Goal: Task Accomplishment & Management: Use online tool/utility

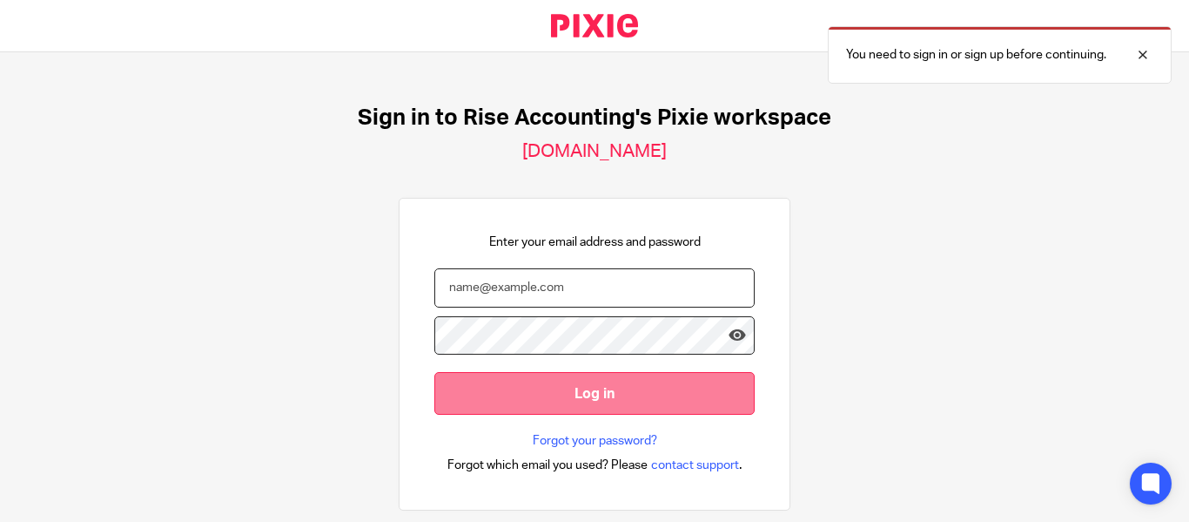
type input "[PERSON_NAME][EMAIL_ADDRESS][DOMAIN_NAME]"
click at [510, 372] on input "Log in" at bounding box center [595, 393] width 320 height 43
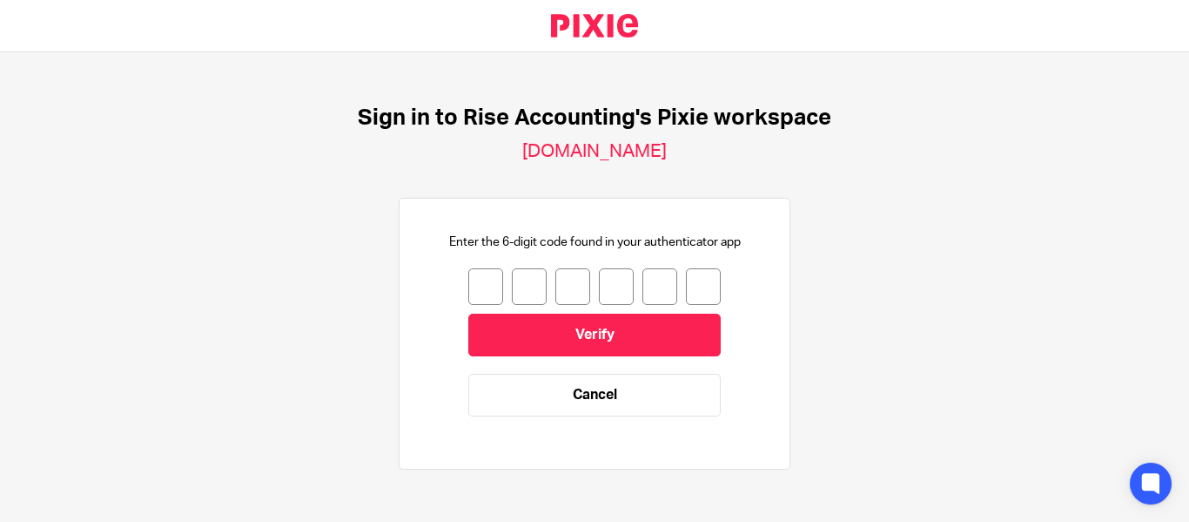
click at [481, 290] on input "number" at bounding box center [485, 286] width 35 height 37
type input "5"
type input "9"
type input "4"
type input "5"
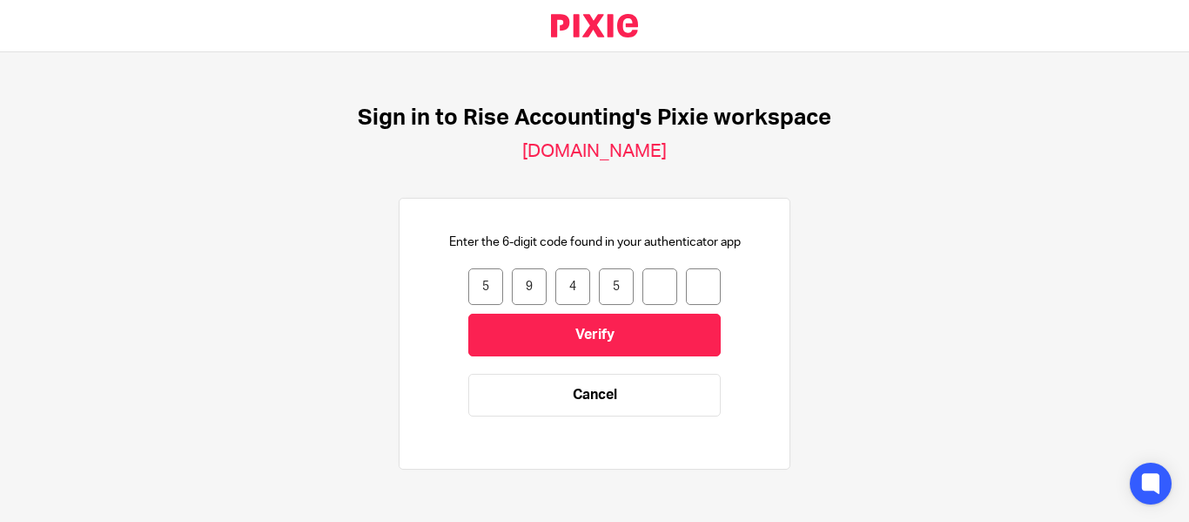
type input "2"
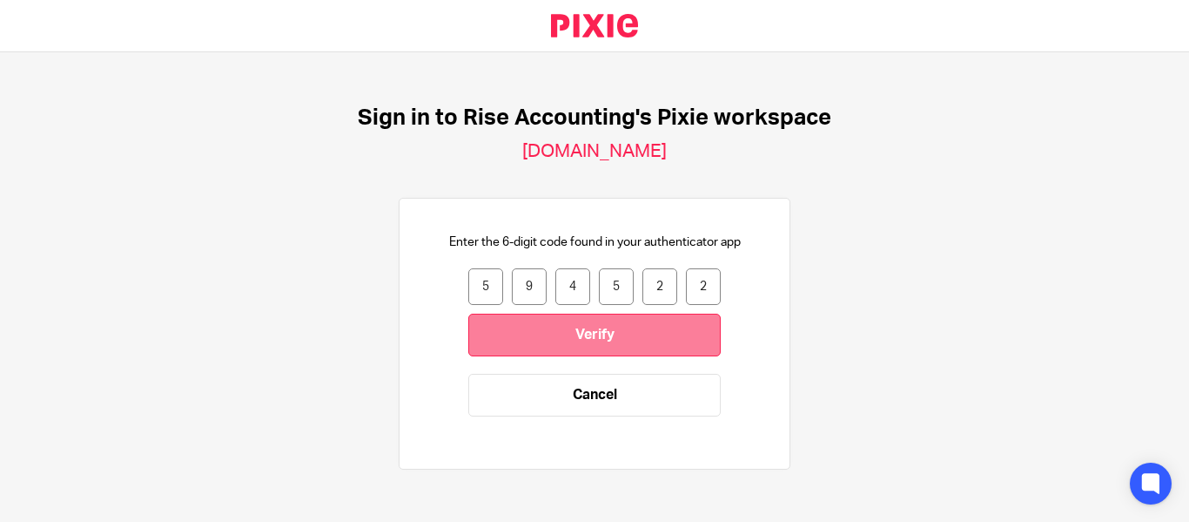
click at [564, 313] on input "Verify" at bounding box center [594, 334] width 253 height 43
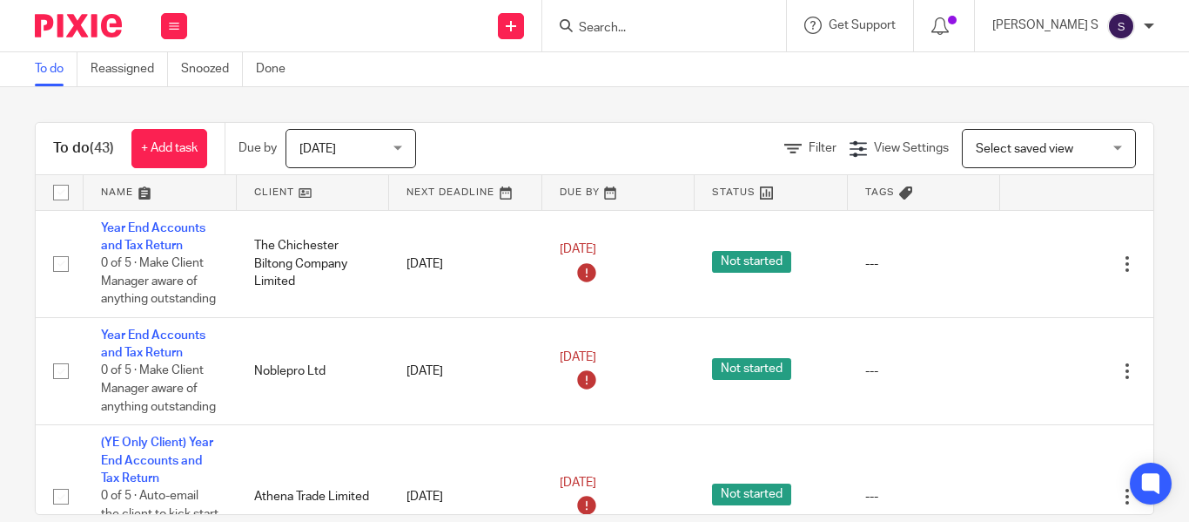
click at [709, 37] on div at bounding box center [664, 25] width 244 height 51
click at [654, 30] on div at bounding box center [664, 25] width 244 height 51
click at [654, 30] on input "Search" at bounding box center [655, 29] width 157 height 16
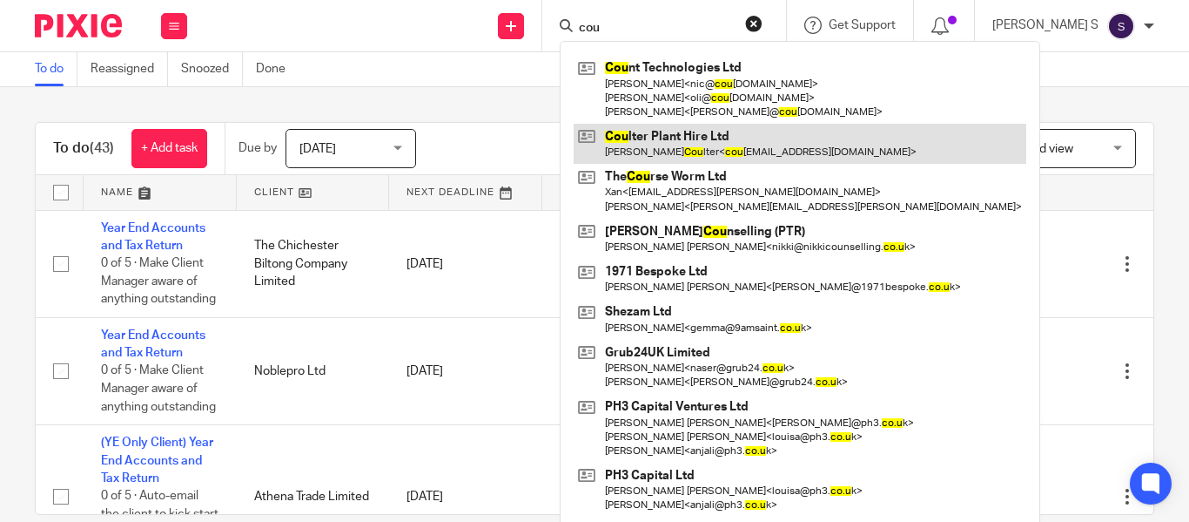
type input "cou"
click at [805, 137] on link at bounding box center [800, 144] width 453 height 40
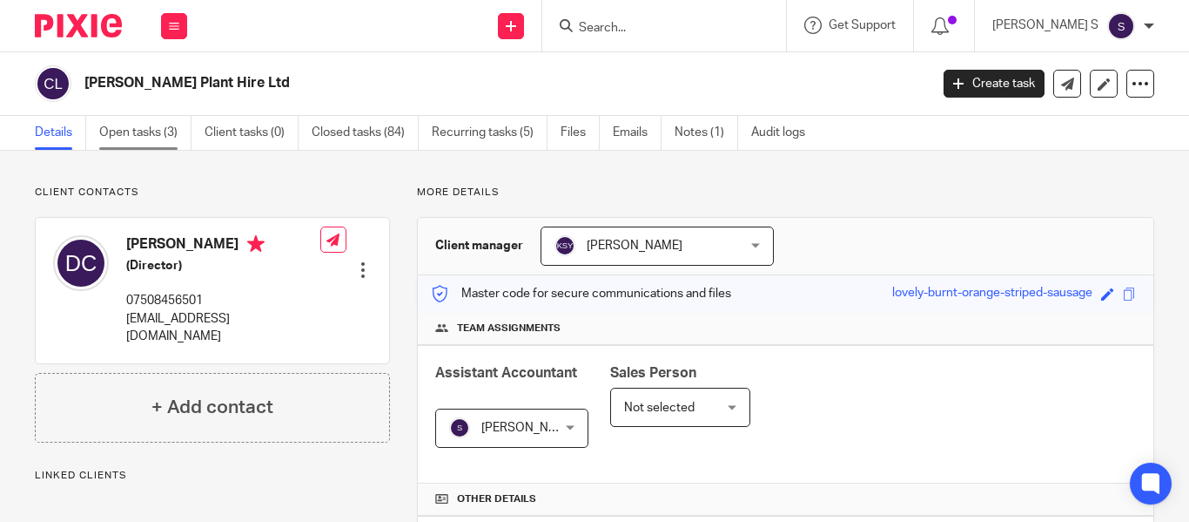
click at [172, 134] on link "Open tasks (3)" at bounding box center [145, 133] width 92 height 34
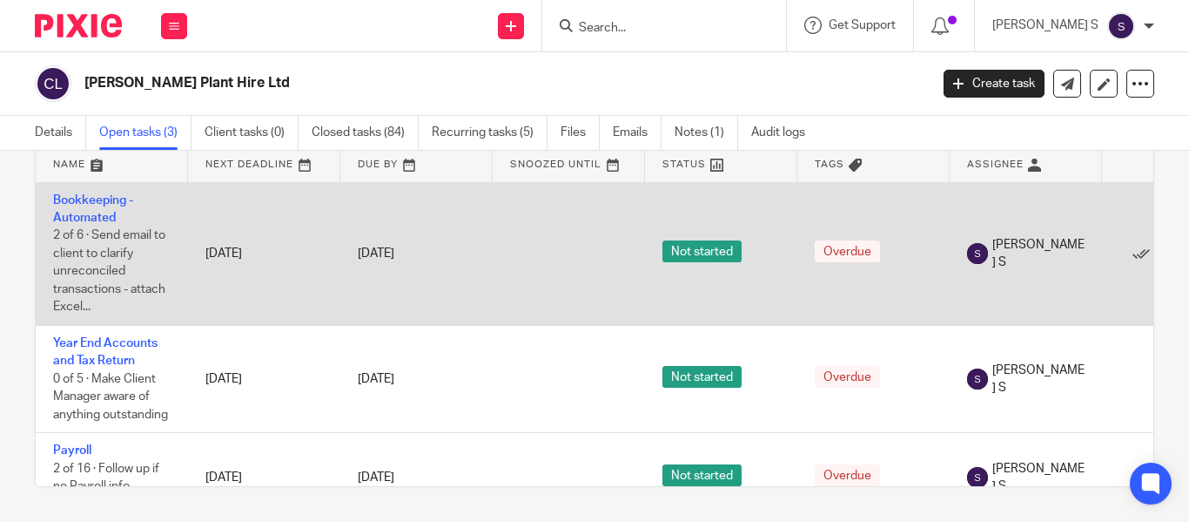
scroll to position [49, 0]
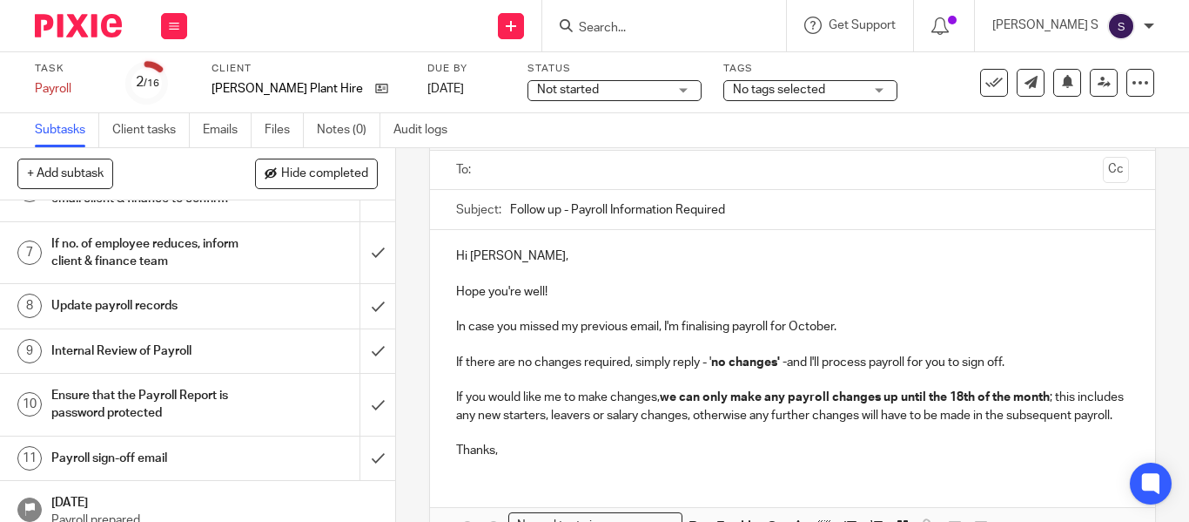
scroll to position [348, 0]
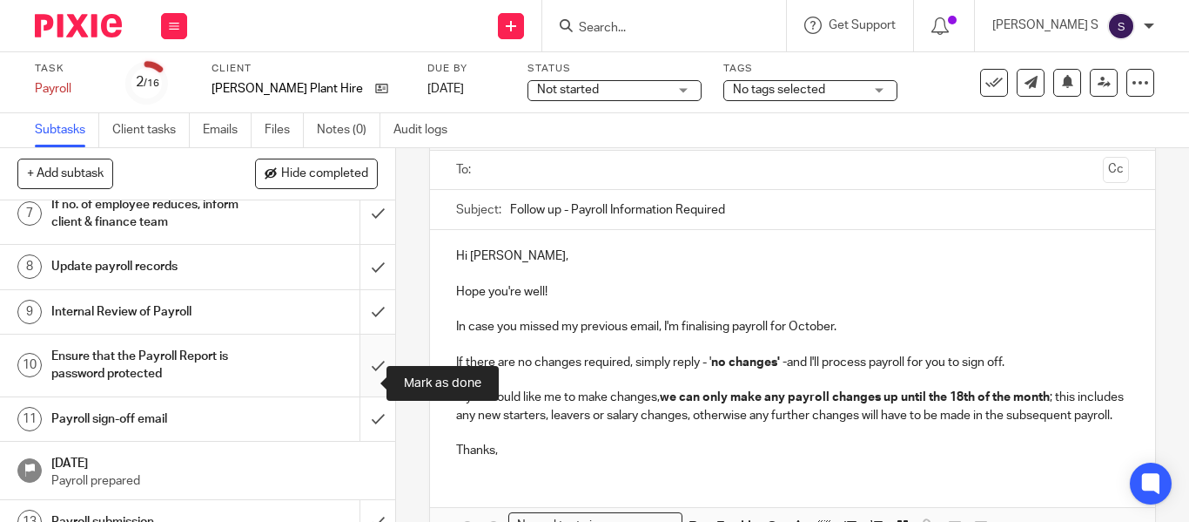
click at [354, 367] on input "submit" at bounding box center [197, 365] width 395 height 62
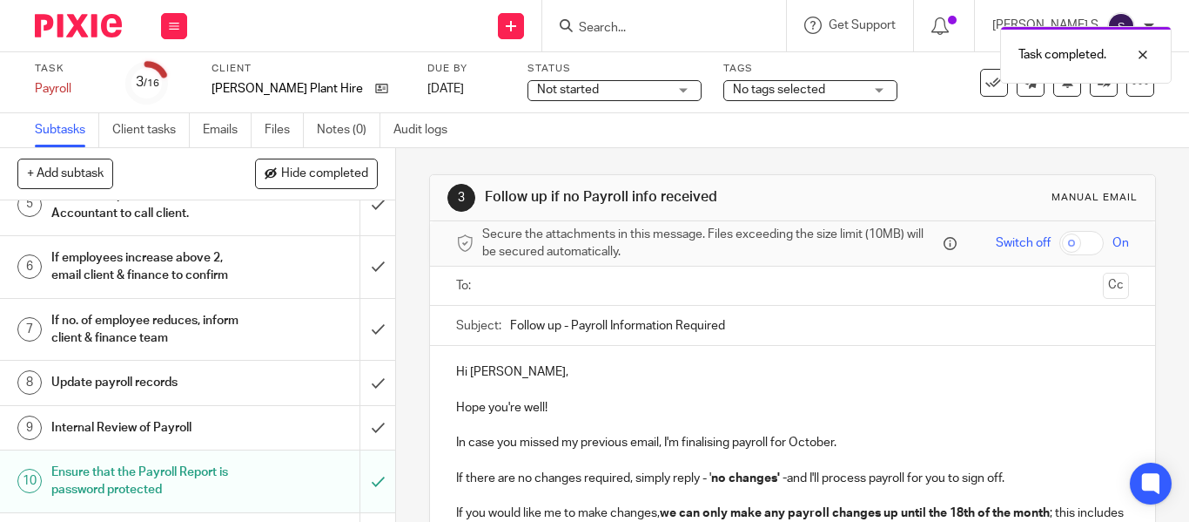
scroll to position [464, 0]
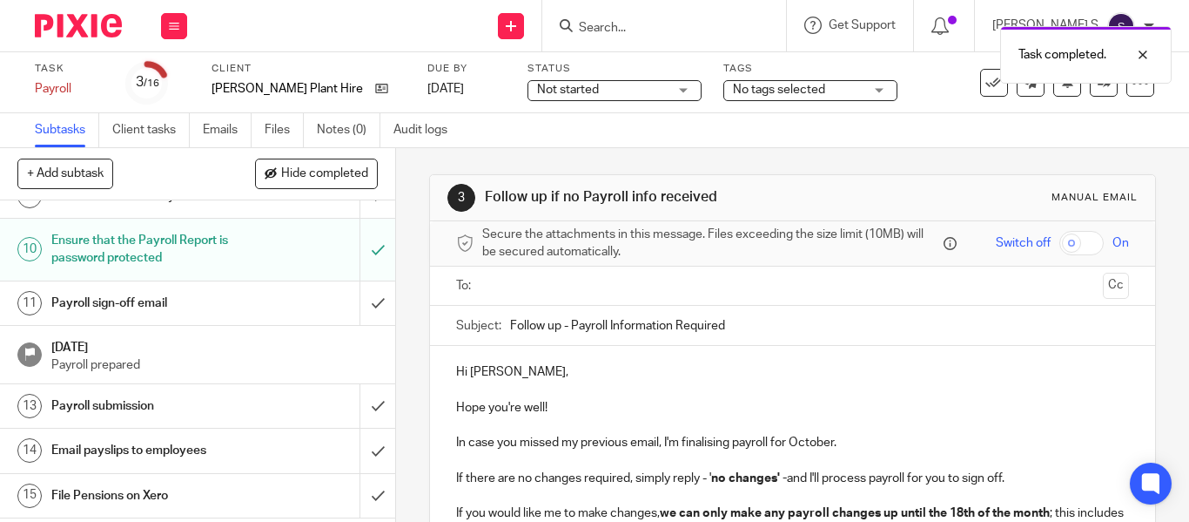
click at [243, 312] on div "Payroll sign-off email" at bounding box center [197, 303] width 292 height 26
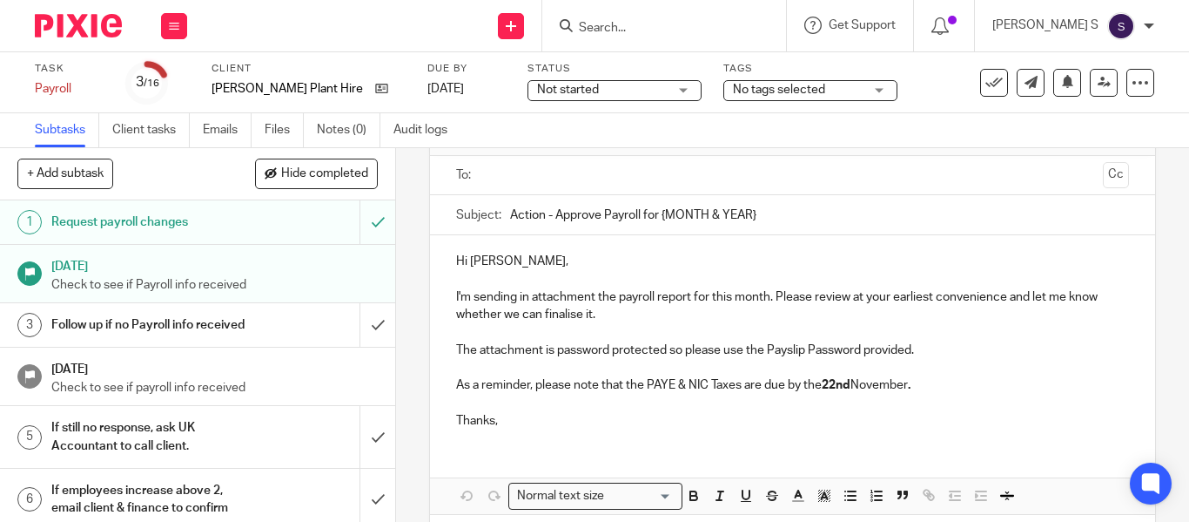
scroll to position [71, 0]
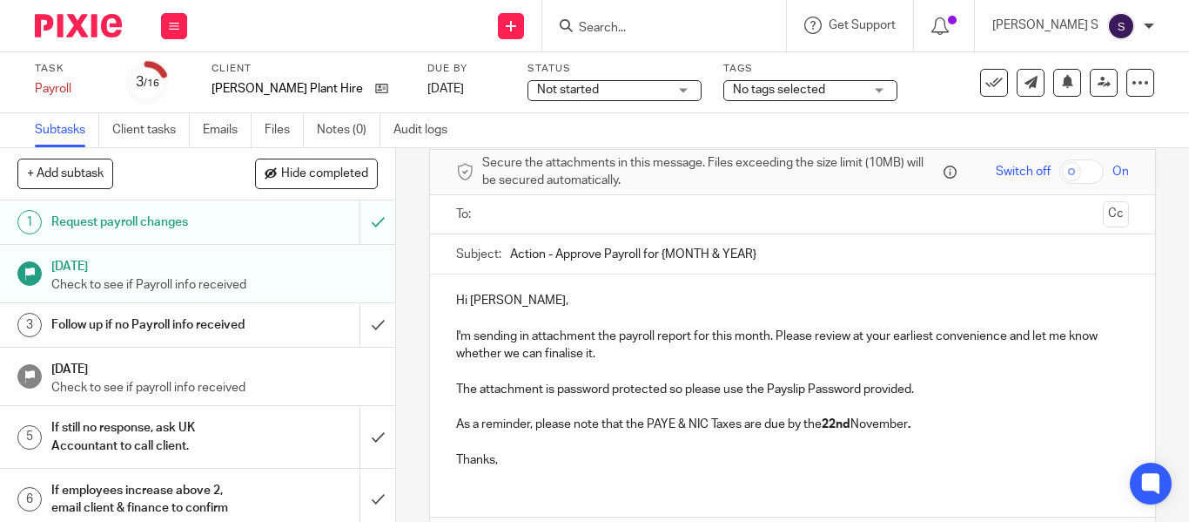
click at [639, 247] on input "Action - Approve Payroll for {MONTH & YEAR}" at bounding box center [819, 253] width 619 height 39
click at [658, 255] on input "Action - Approve Payroll for {MONTH & YEAR}" at bounding box center [819, 253] width 619 height 39
drag, startPoint x: 658, startPoint y: 255, endPoint x: 798, endPoint y: 250, distance: 140.3
click at [798, 250] on input "Action - Approve Payroll for {MONTH & YEAR}" at bounding box center [819, 253] width 619 height 39
click at [771, 266] on input "Action - Approve Payroll for [DATE]" at bounding box center [819, 253] width 619 height 39
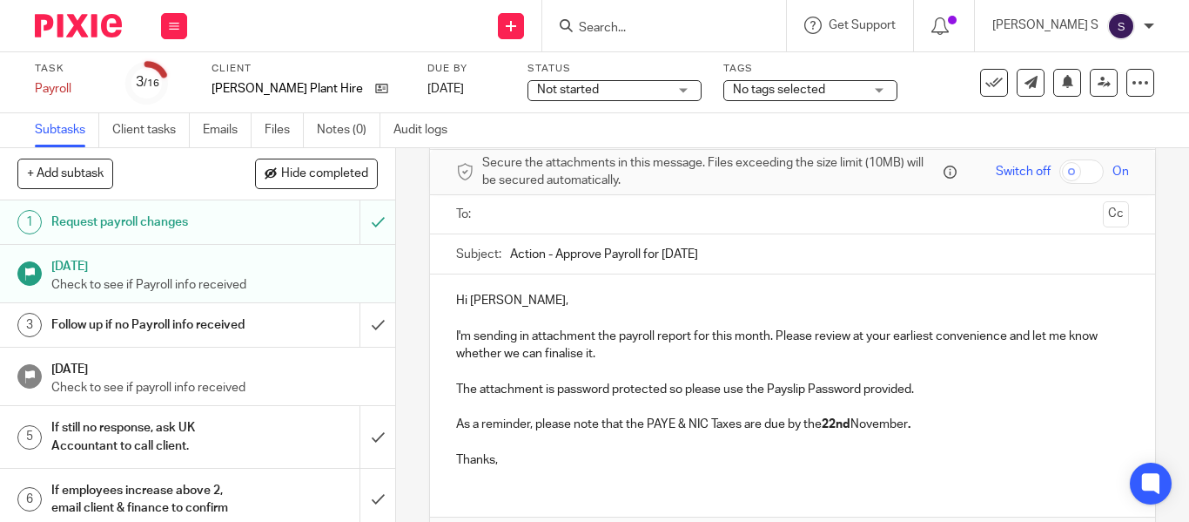
type input "Action - Approve Payroll for October 2025"
click at [740, 313] on p at bounding box center [792, 317] width 673 height 17
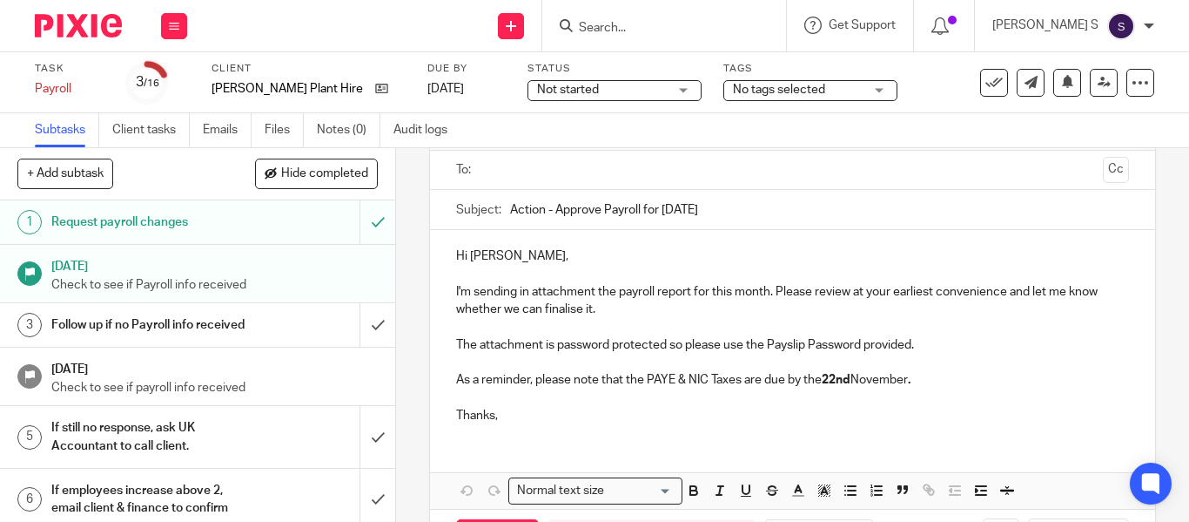
scroll to position [187, 0]
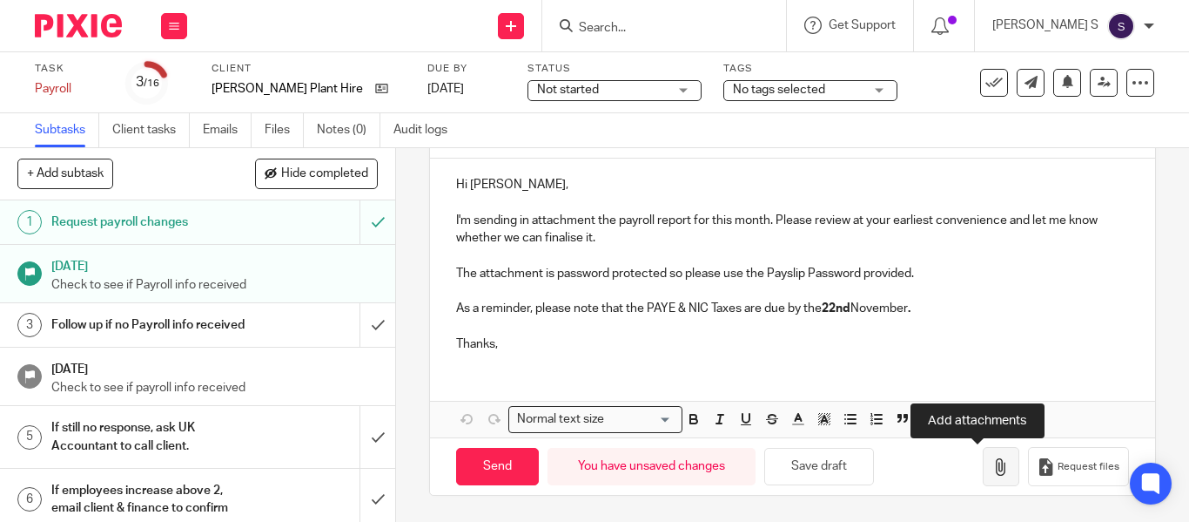
click at [987, 468] on button "button" at bounding box center [1001, 466] width 37 height 39
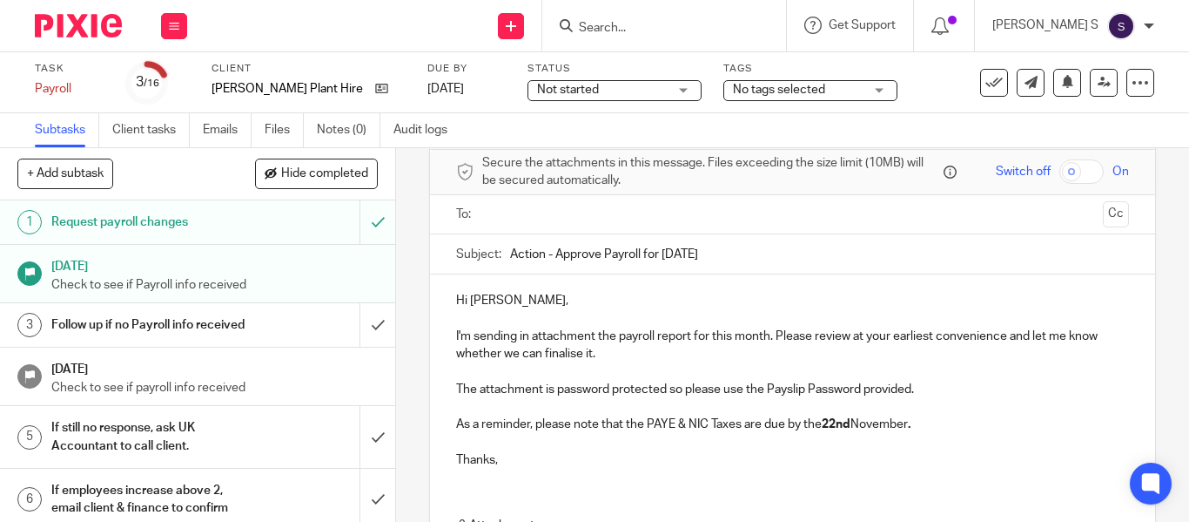
scroll to position [0, 0]
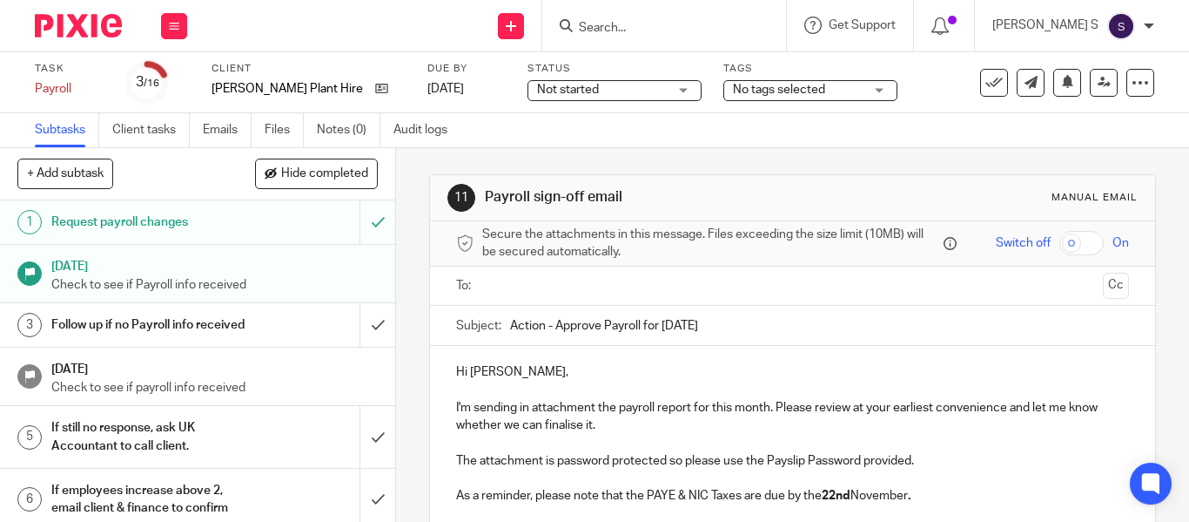
click at [612, 280] on input "text" at bounding box center [792, 286] width 607 height 20
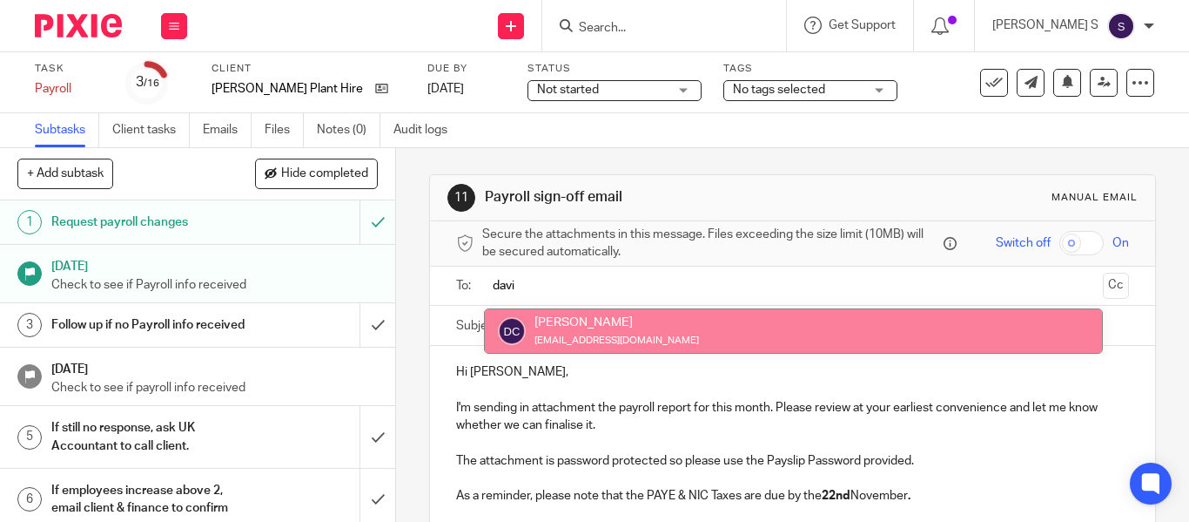
type input "davi"
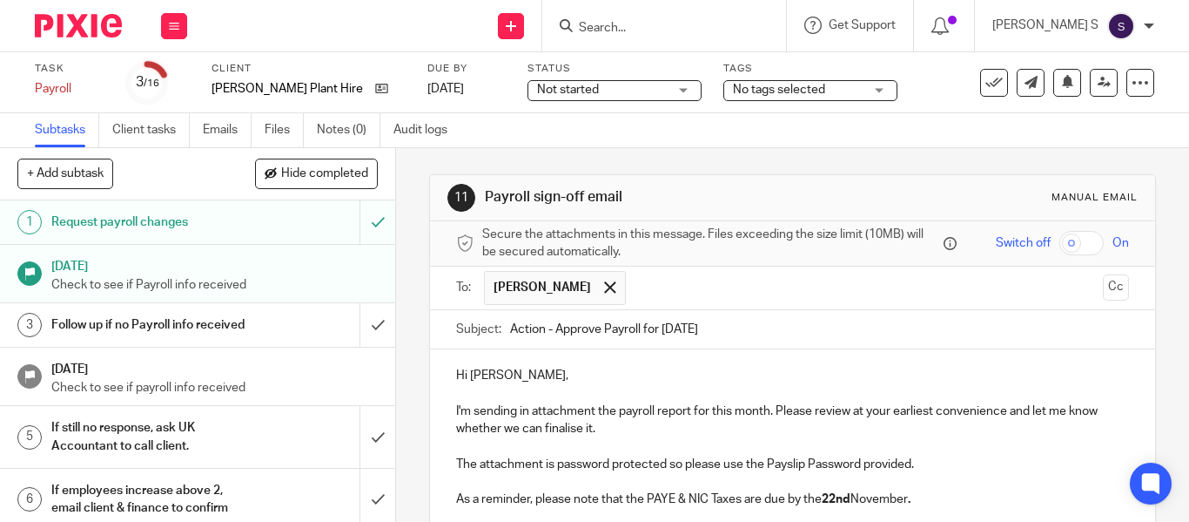
click at [1077, 278] on ul "David Coulter" at bounding box center [793, 287] width 619 height 43
click at [1103, 288] on button "Cc" at bounding box center [1116, 287] width 26 height 26
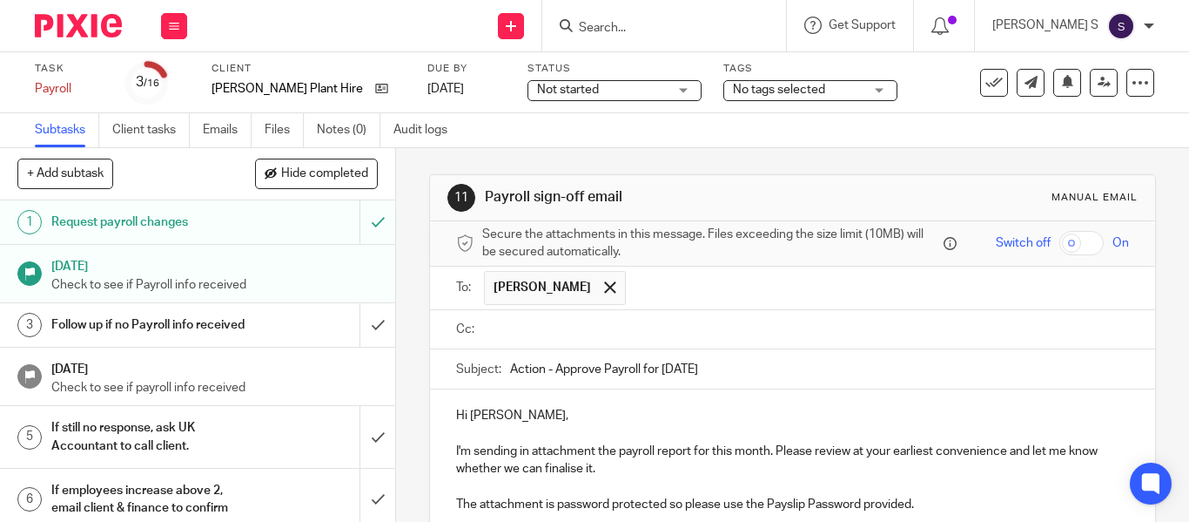
type input "l"
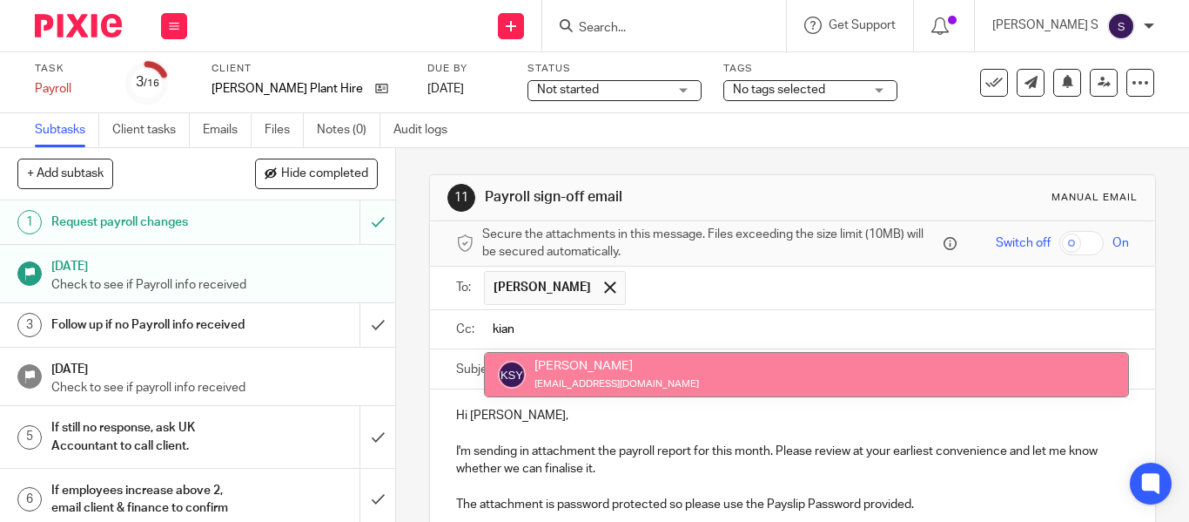
type input "kian"
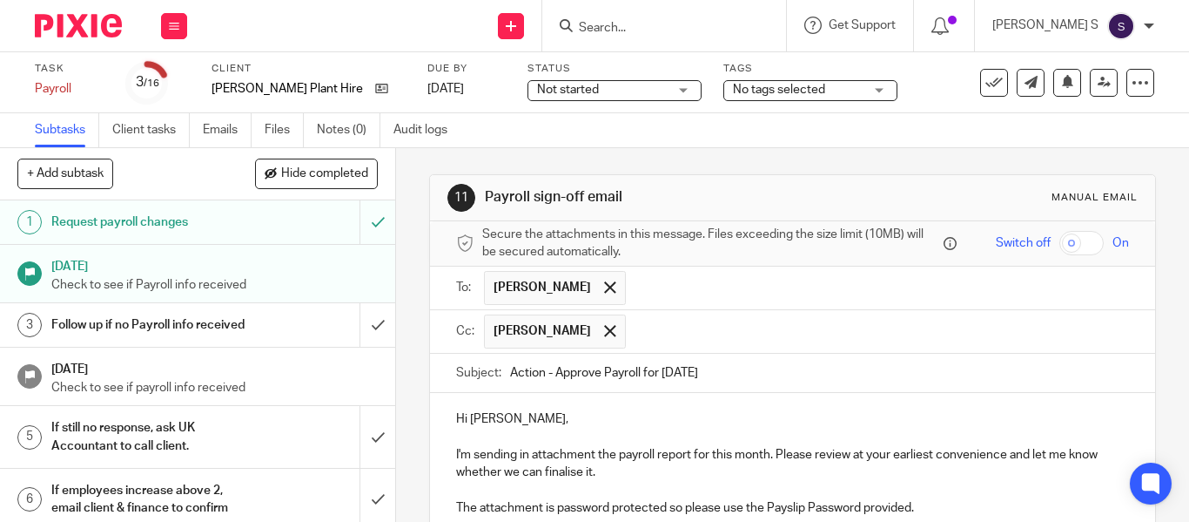
click at [859, 337] on input "text" at bounding box center [879, 331] width 488 height 34
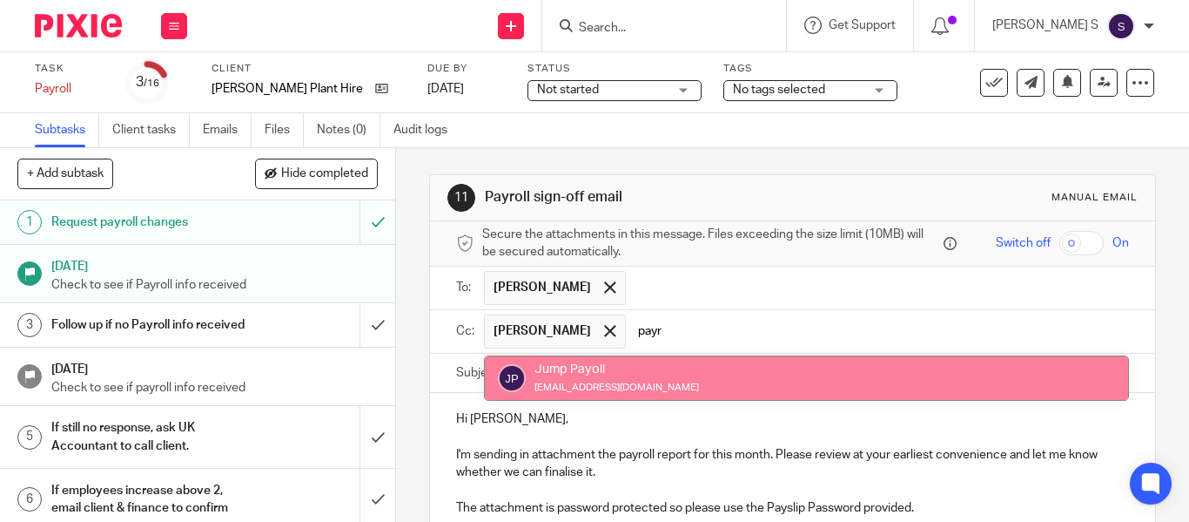
type input "payr"
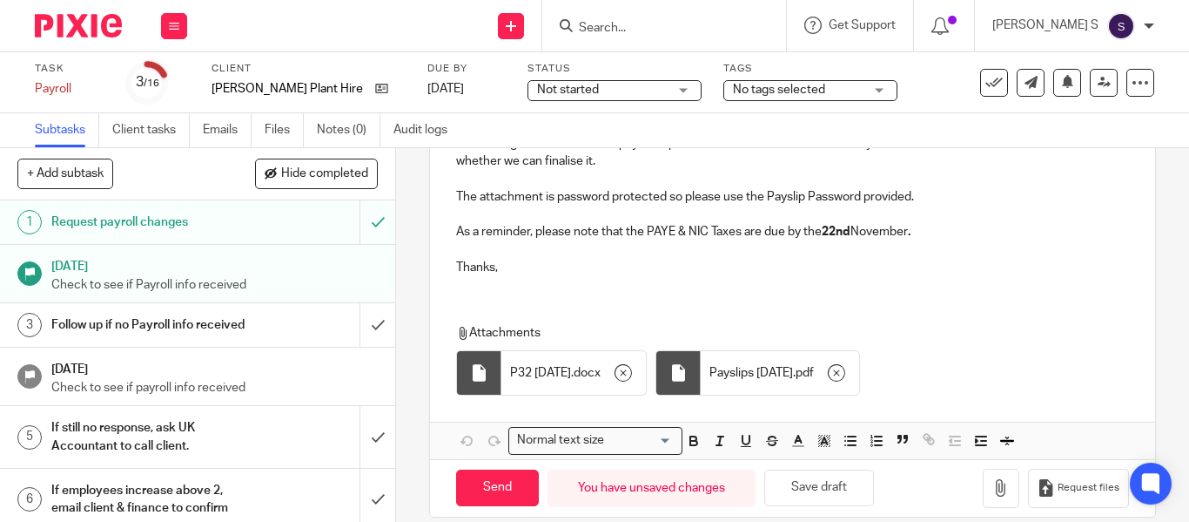
scroll to position [332, 0]
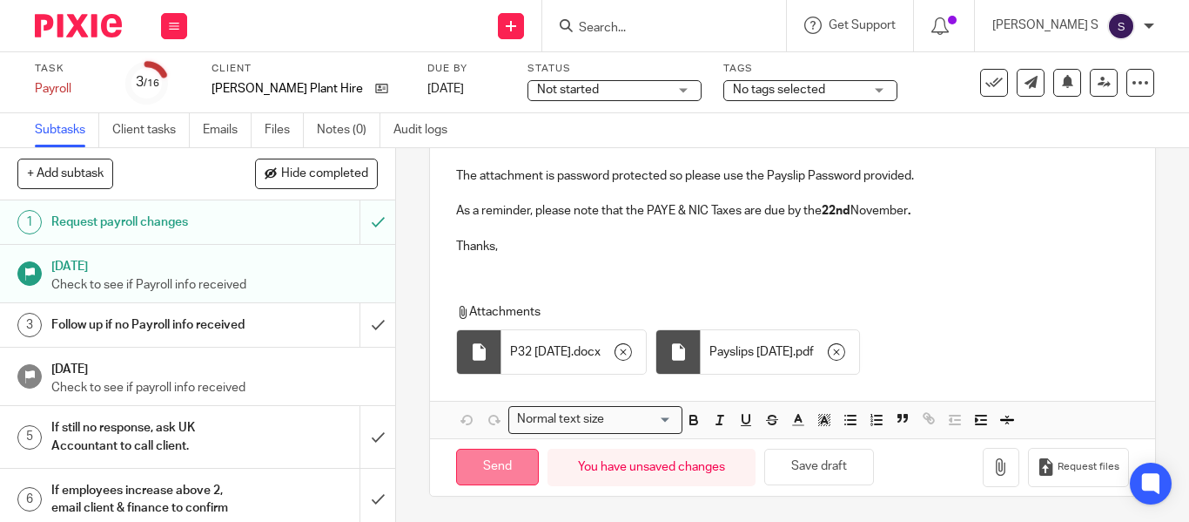
click at [505, 452] on input "Send" at bounding box center [497, 466] width 83 height 37
type input "Sent"
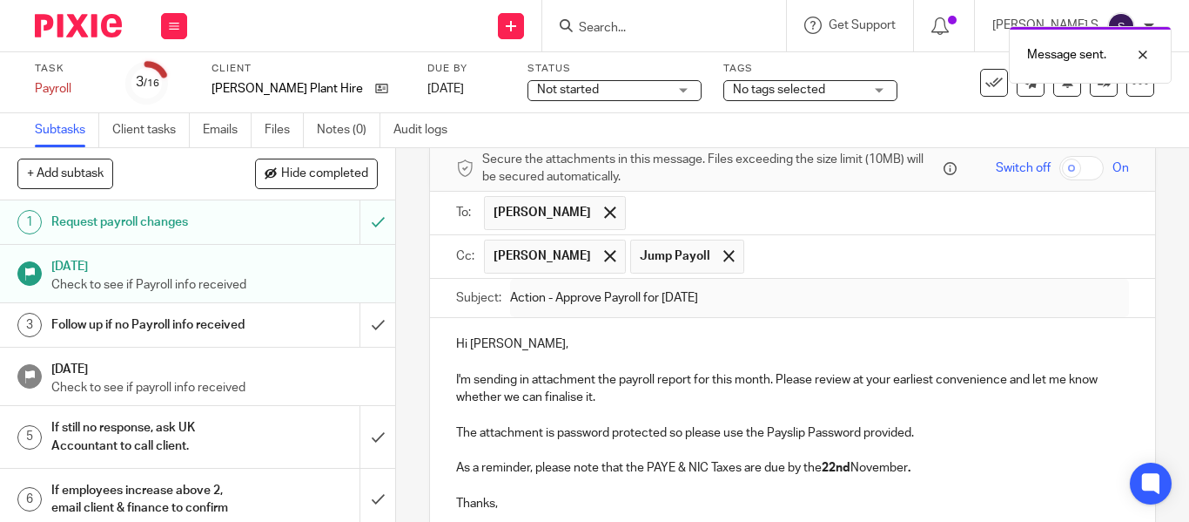
scroll to position [0, 0]
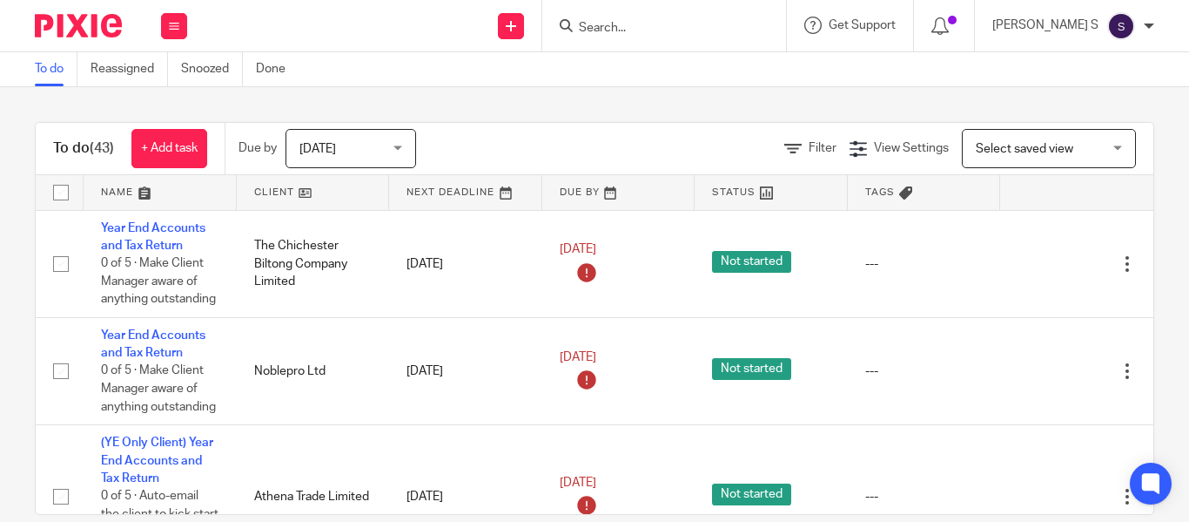
click at [624, 17] on form at bounding box center [669, 26] width 185 height 22
click at [632, 17] on form at bounding box center [669, 26] width 185 height 22
click at [640, 28] on input "Search" at bounding box center [655, 29] width 157 height 16
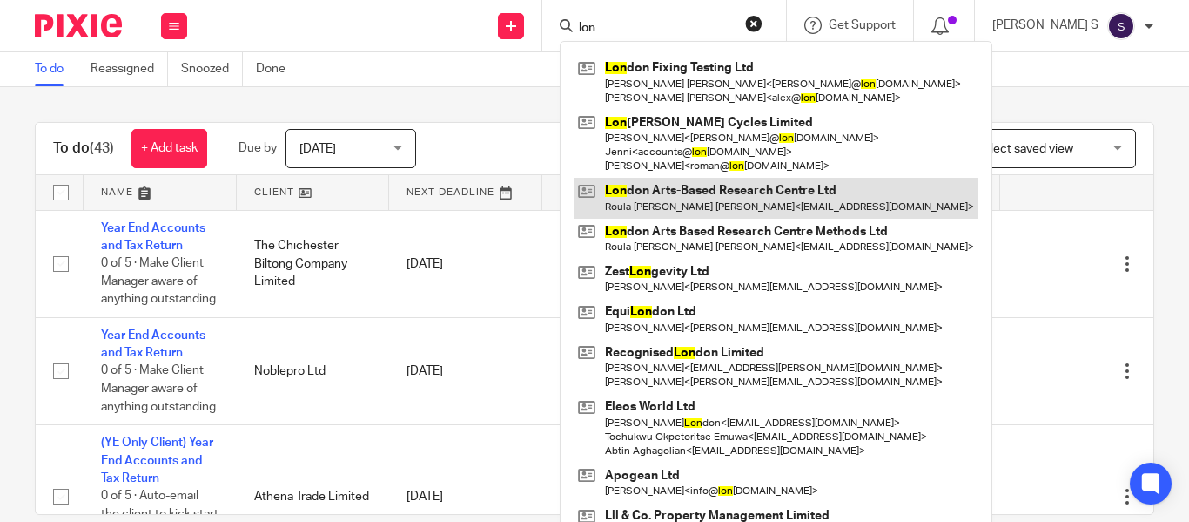
type input "lon"
click at [817, 205] on link at bounding box center [776, 198] width 405 height 40
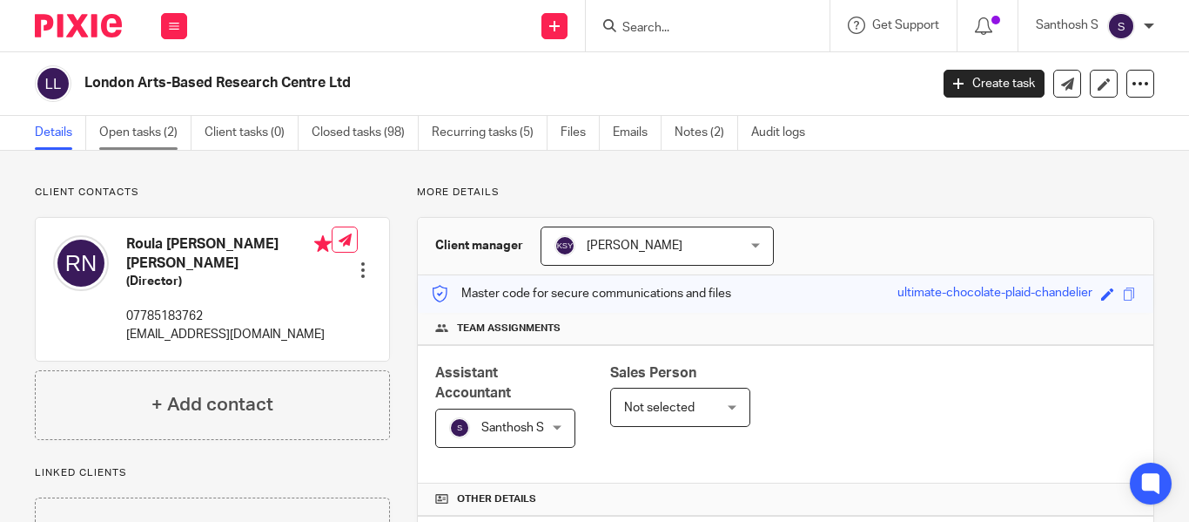
click at [169, 123] on link "Open tasks (2)" at bounding box center [145, 133] width 92 height 34
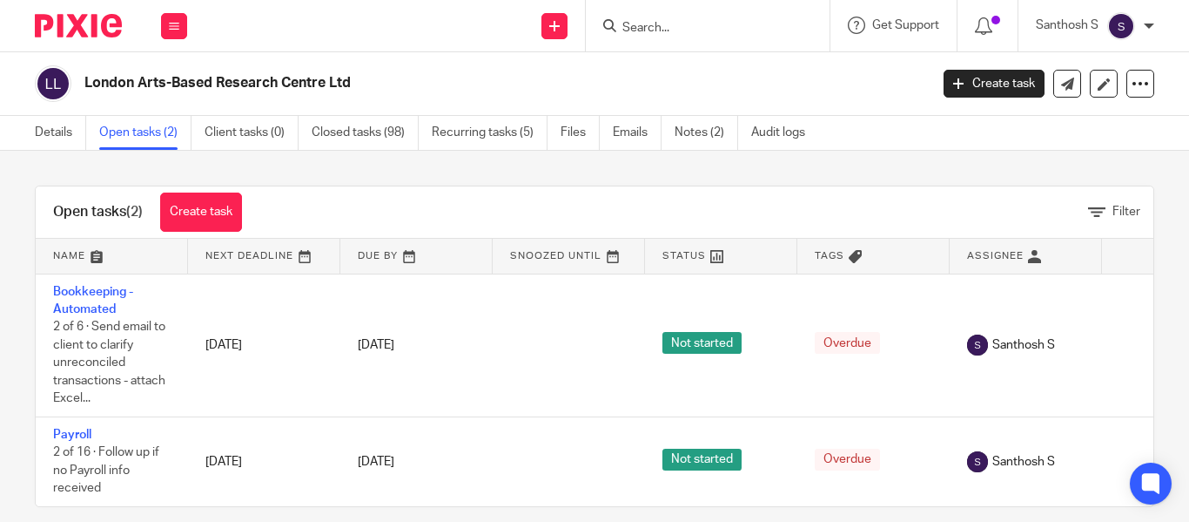
scroll to position [33, 0]
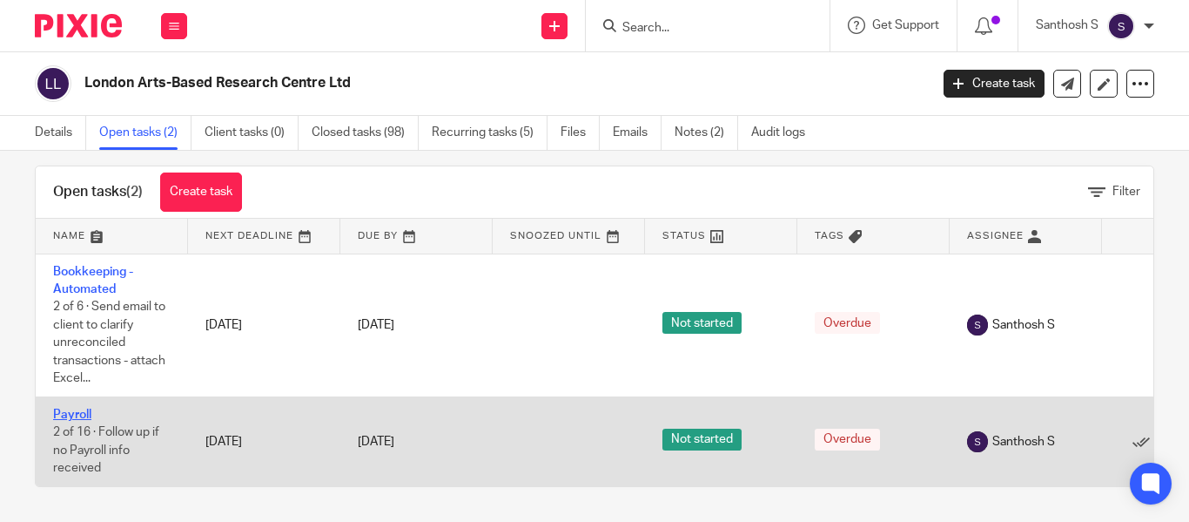
click at [76, 408] on link "Payroll" at bounding box center [72, 414] width 38 height 12
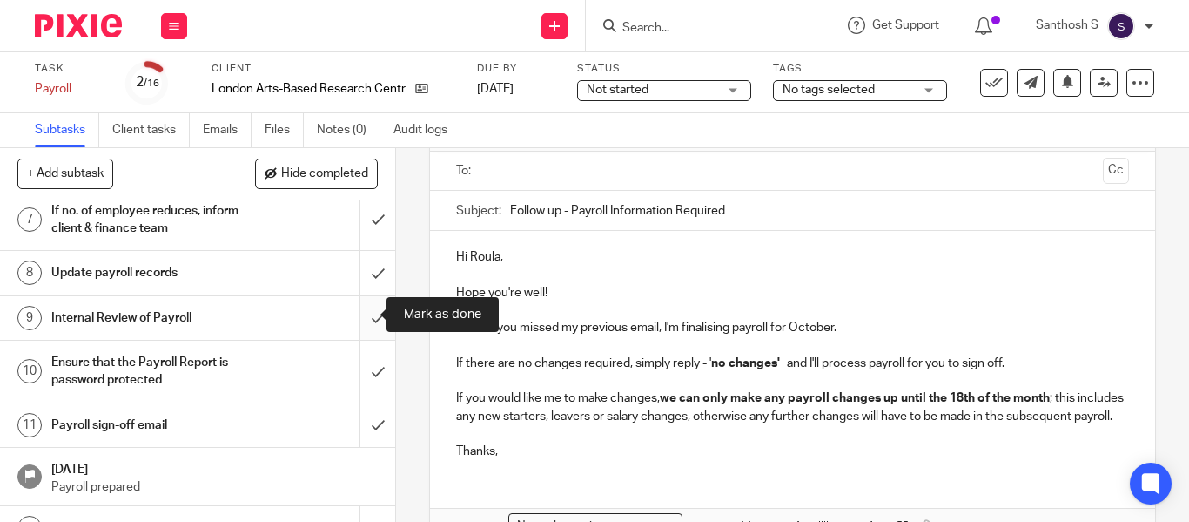
scroll to position [391, 0]
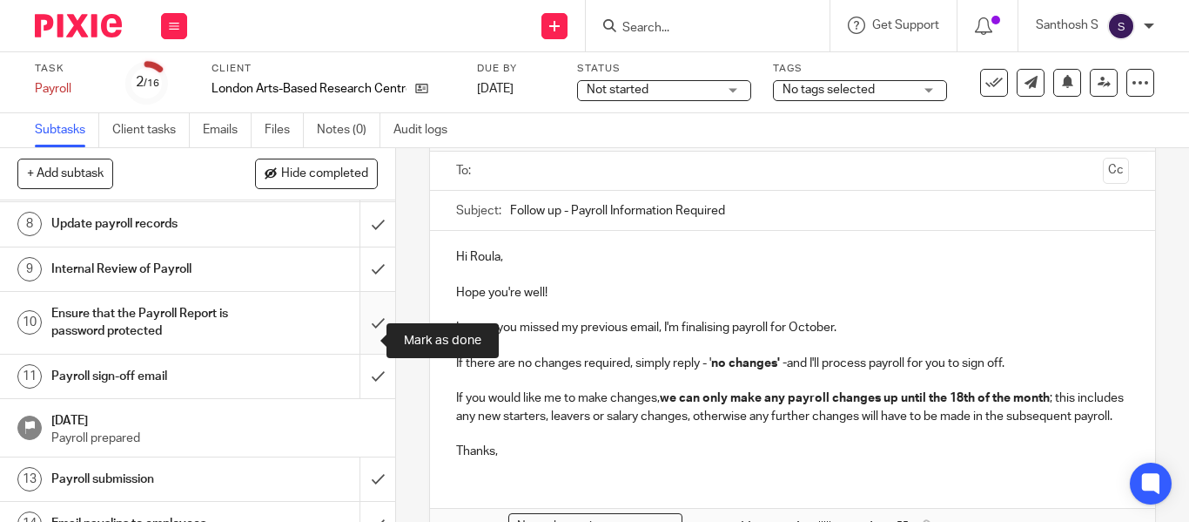
click at [359, 342] on input "submit" at bounding box center [197, 323] width 395 height 62
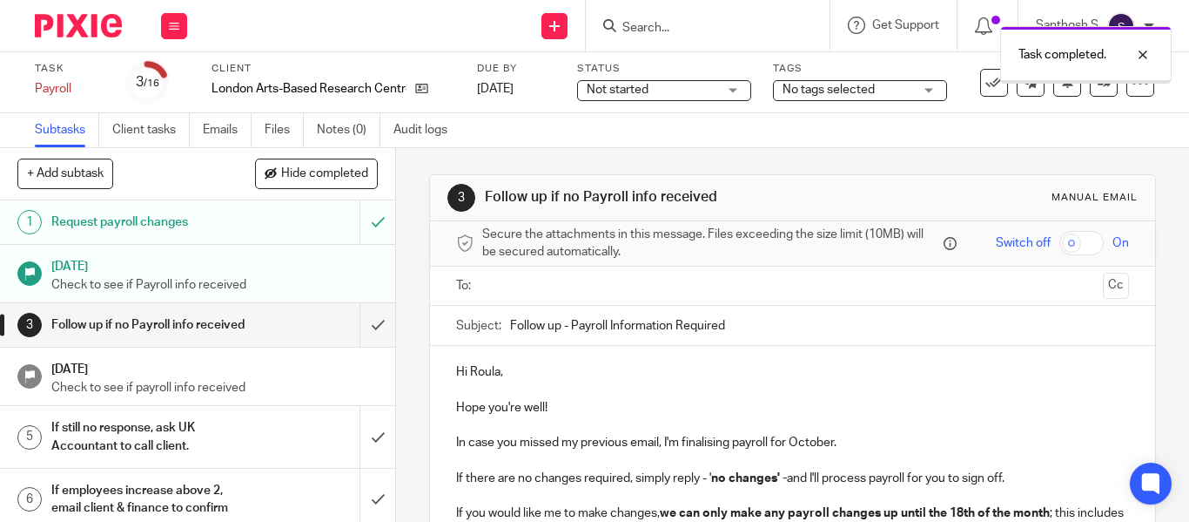
scroll to position [383, 0]
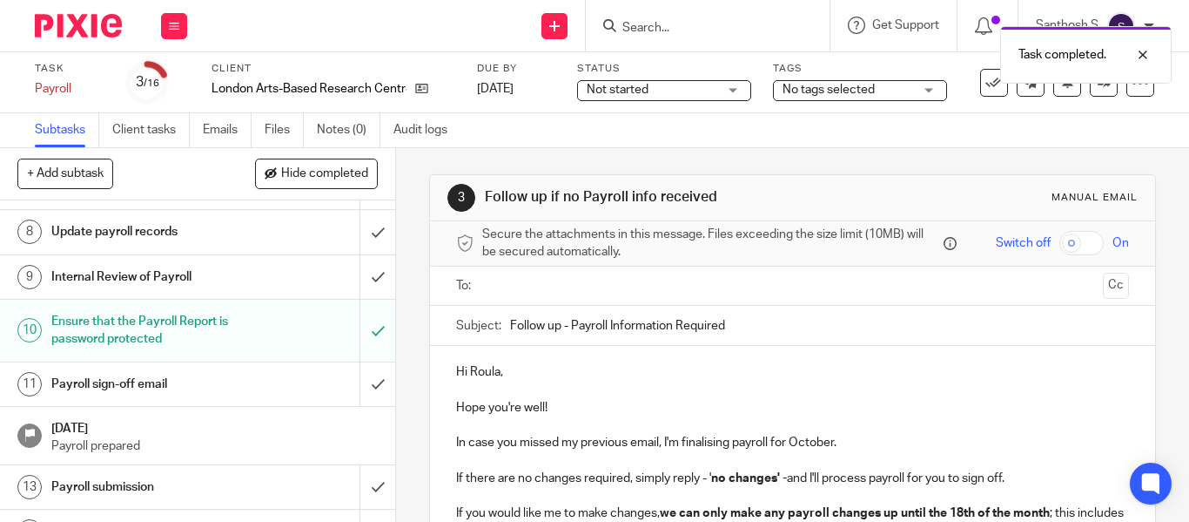
click at [273, 395] on div "Payroll sign-off email" at bounding box center [197, 384] width 292 height 26
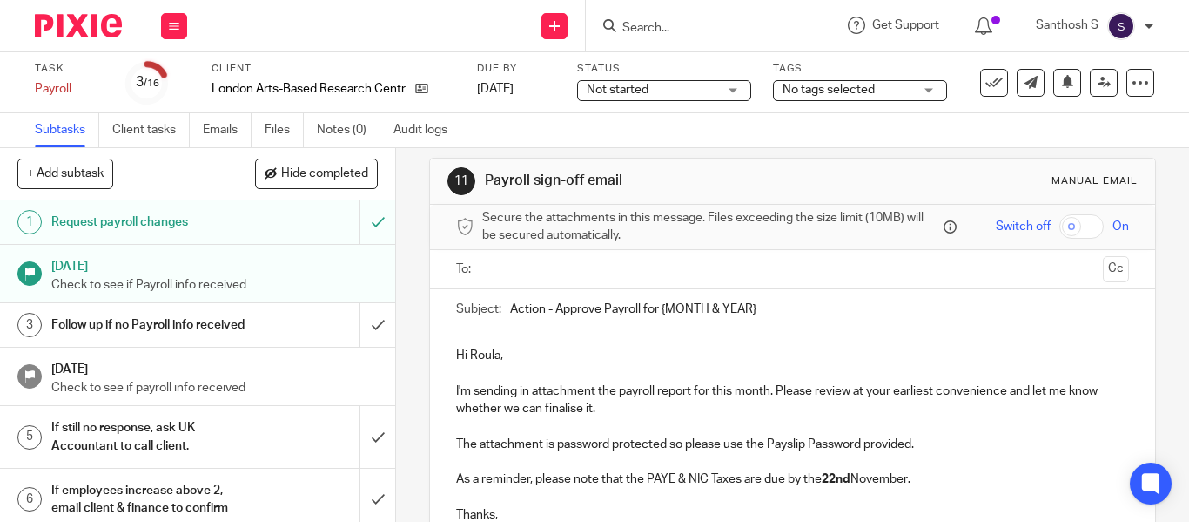
scroll to position [16, 0]
drag, startPoint x: 659, startPoint y: 306, endPoint x: 792, endPoint y: 284, distance: 135.0
click at [792, 284] on form "Secure the attachments in this message. Files exceeding the size limit (10MB) w…" at bounding box center [792, 436] width 725 height 461
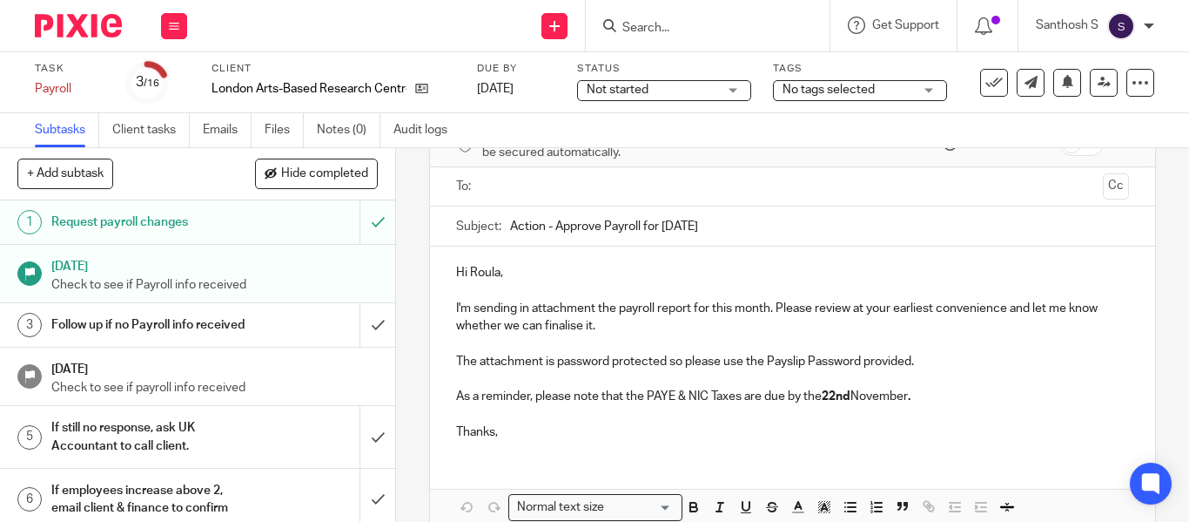
scroll to position [0, 0]
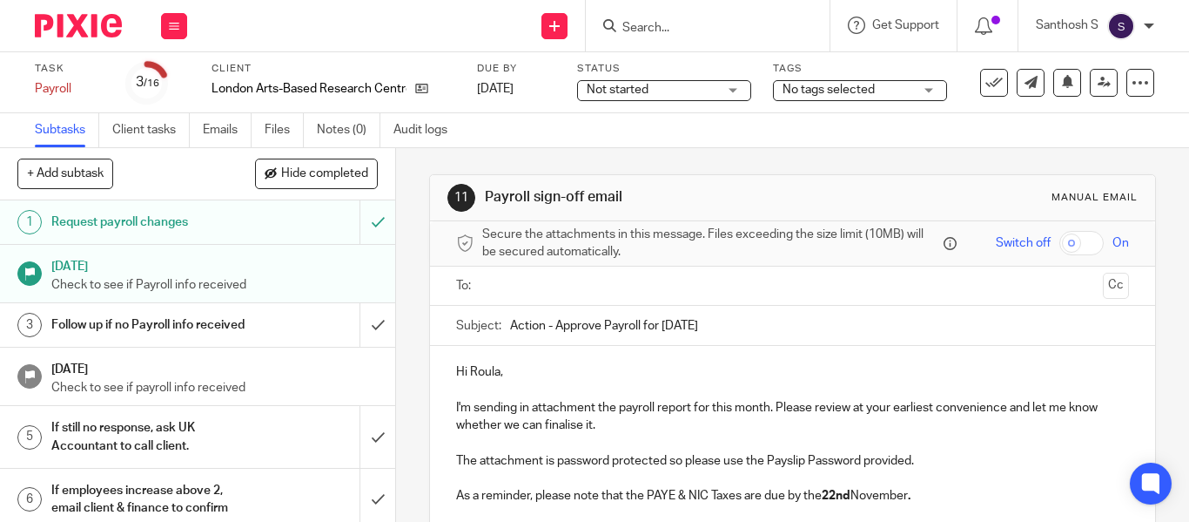
type input "Action - Approve Payroll for October 2025"
click at [616, 289] on input "text" at bounding box center [792, 286] width 607 height 20
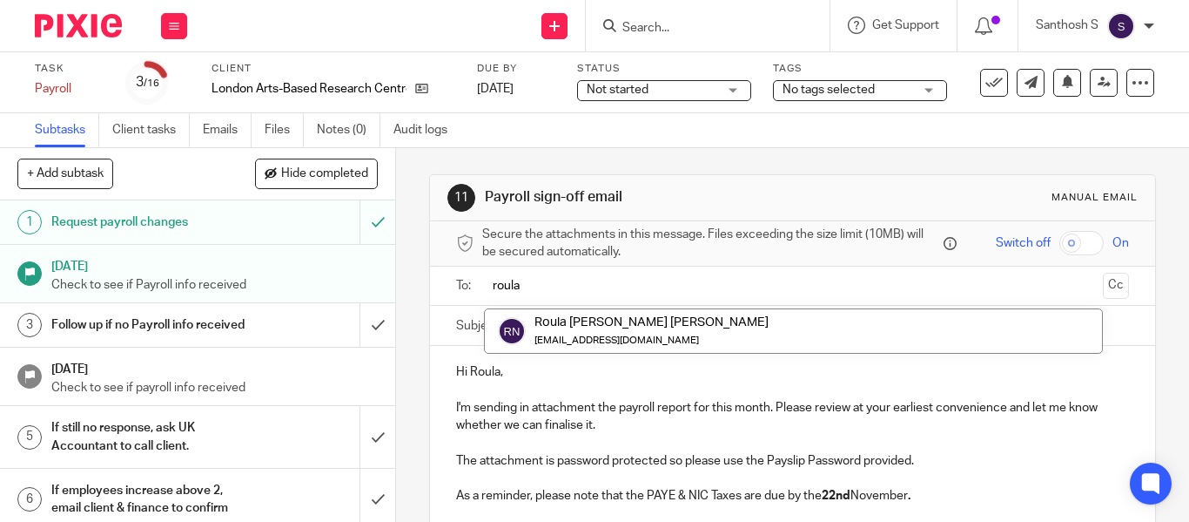
type input "roula"
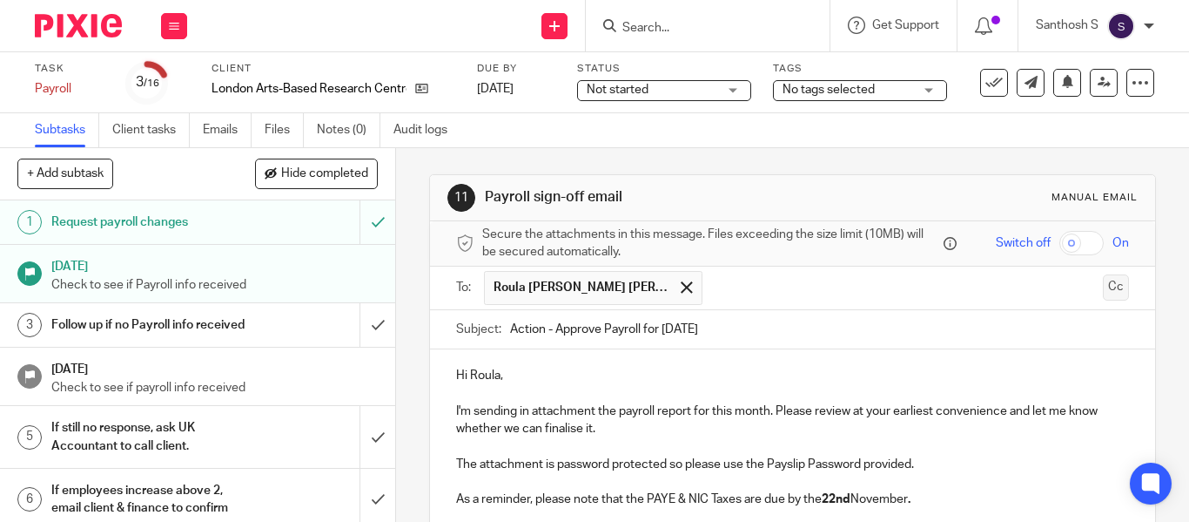
click at [1103, 278] on button "Cc" at bounding box center [1116, 287] width 26 height 26
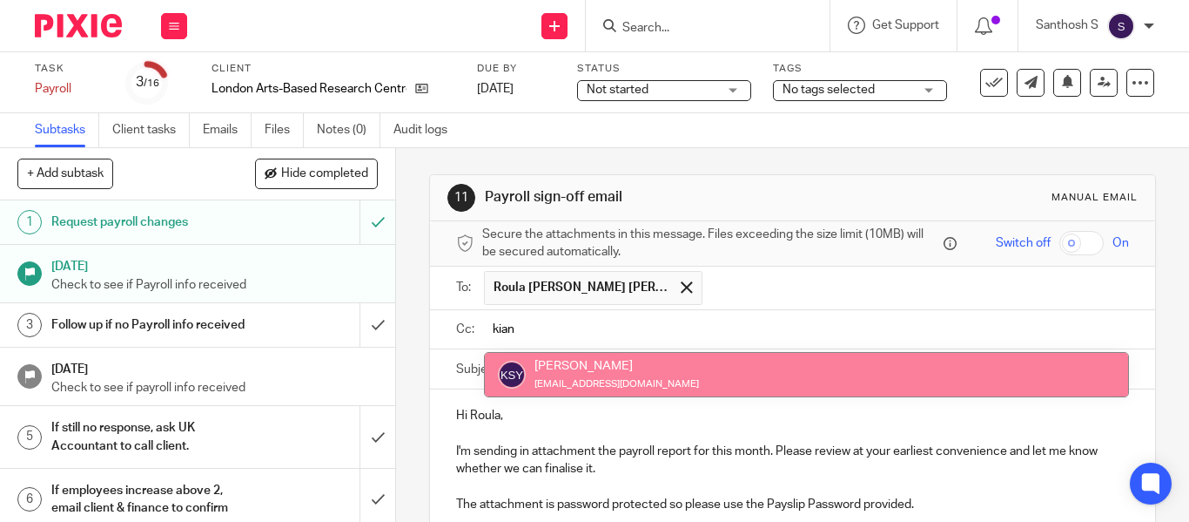
type input "kian"
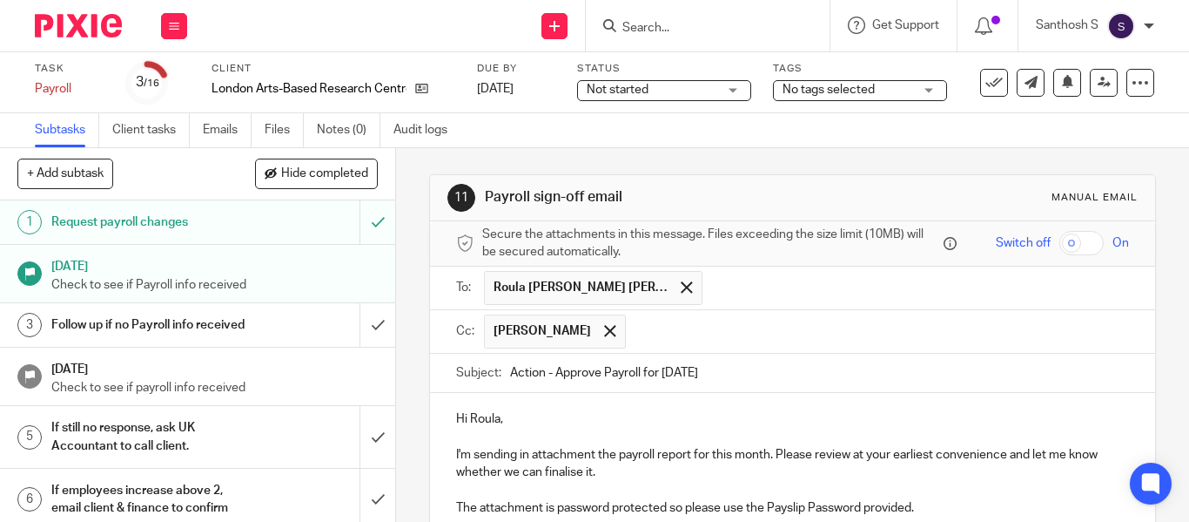
click at [697, 337] on input "text" at bounding box center [879, 331] width 488 height 34
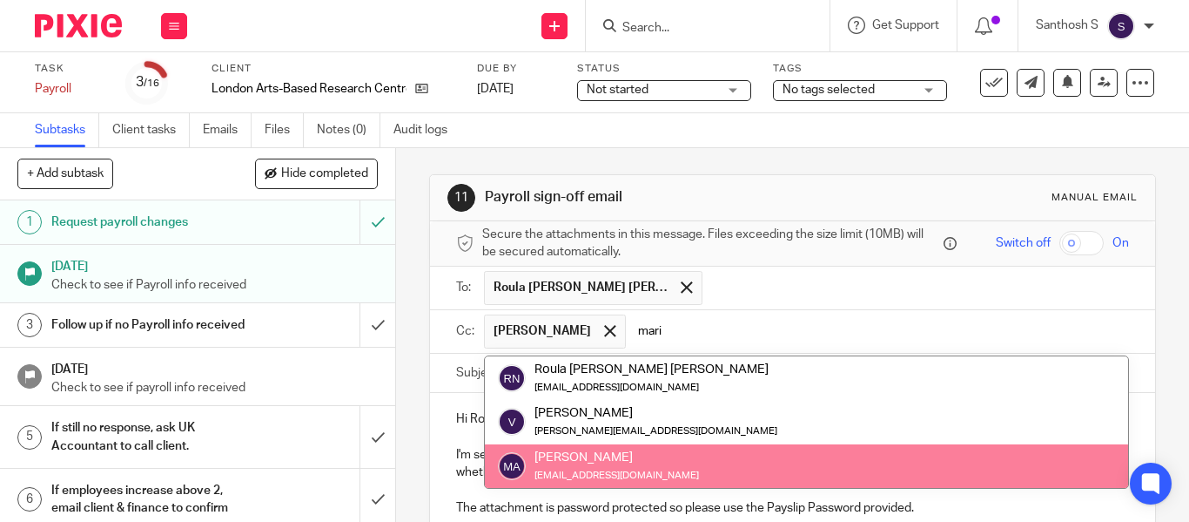
type input "mari"
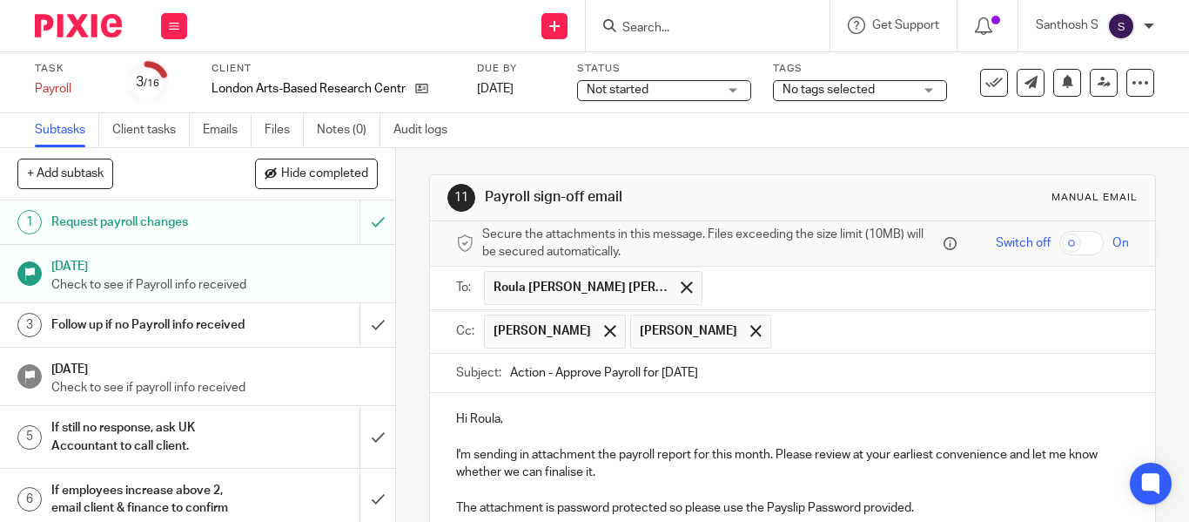
click at [795, 343] on input "text" at bounding box center [951, 331] width 342 height 34
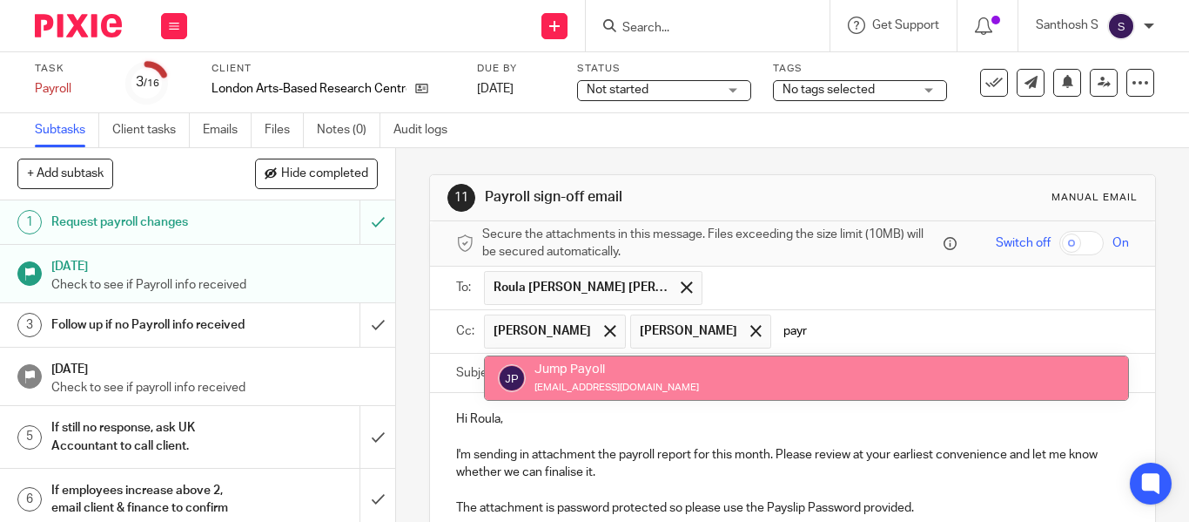
type input "payr"
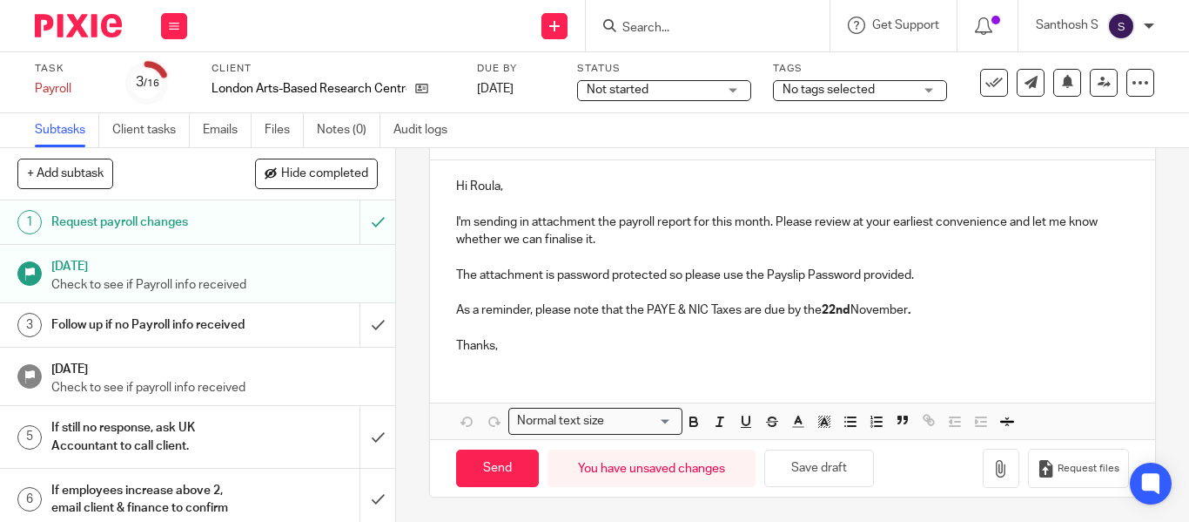
scroll to position [234, 0]
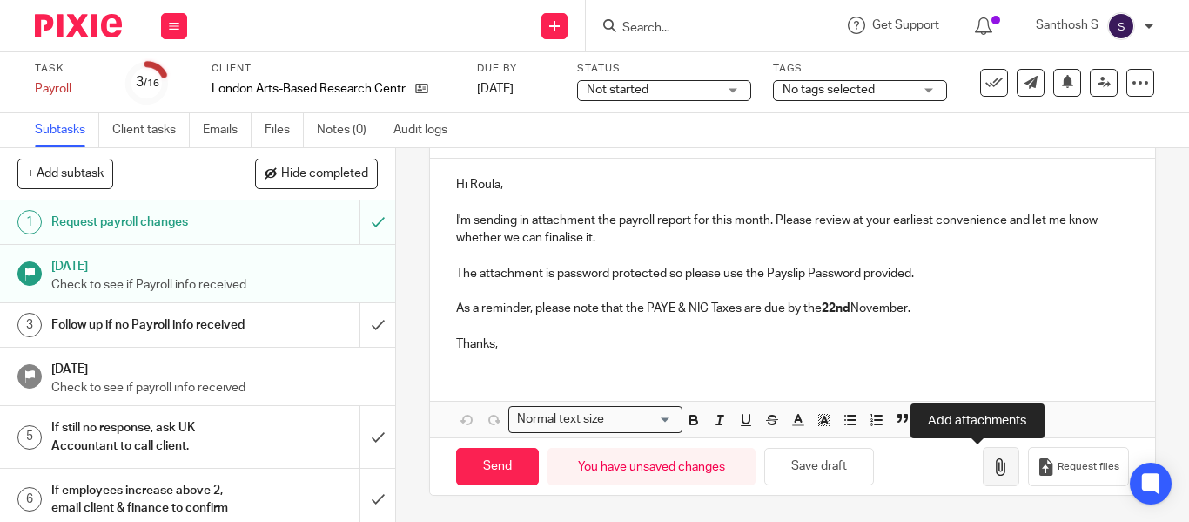
click at [983, 455] on button "button" at bounding box center [1001, 466] width 37 height 39
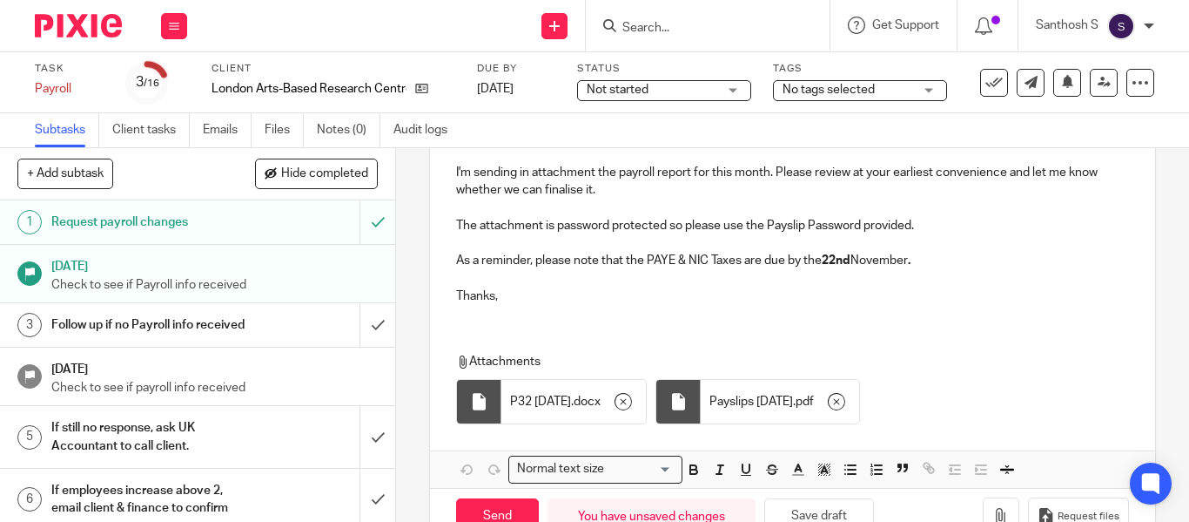
scroll to position [333, 0]
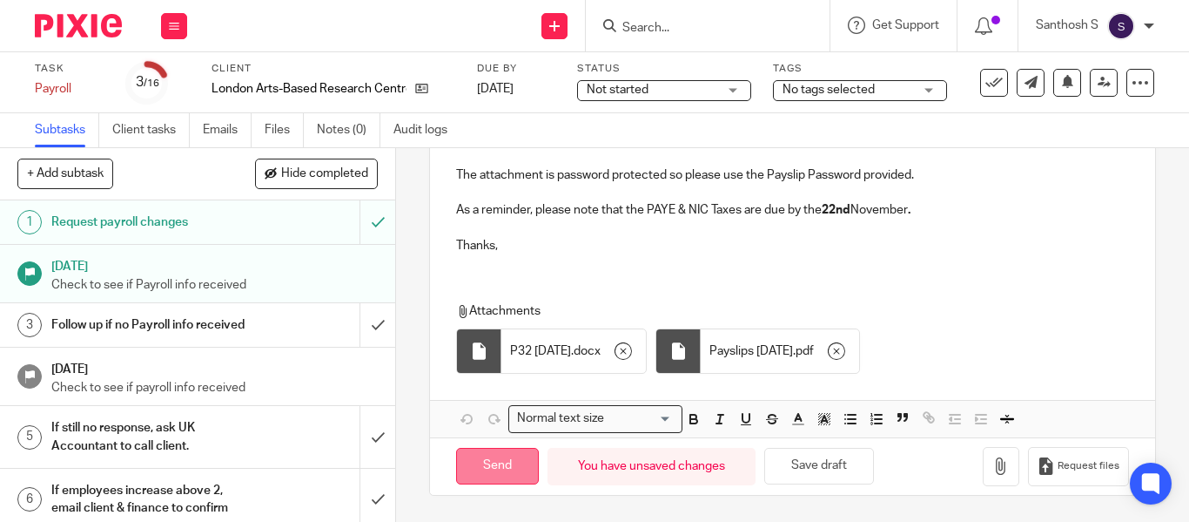
click at [492, 479] on input "Send" at bounding box center [497, 466] width 83 height 37
type input "Sent"
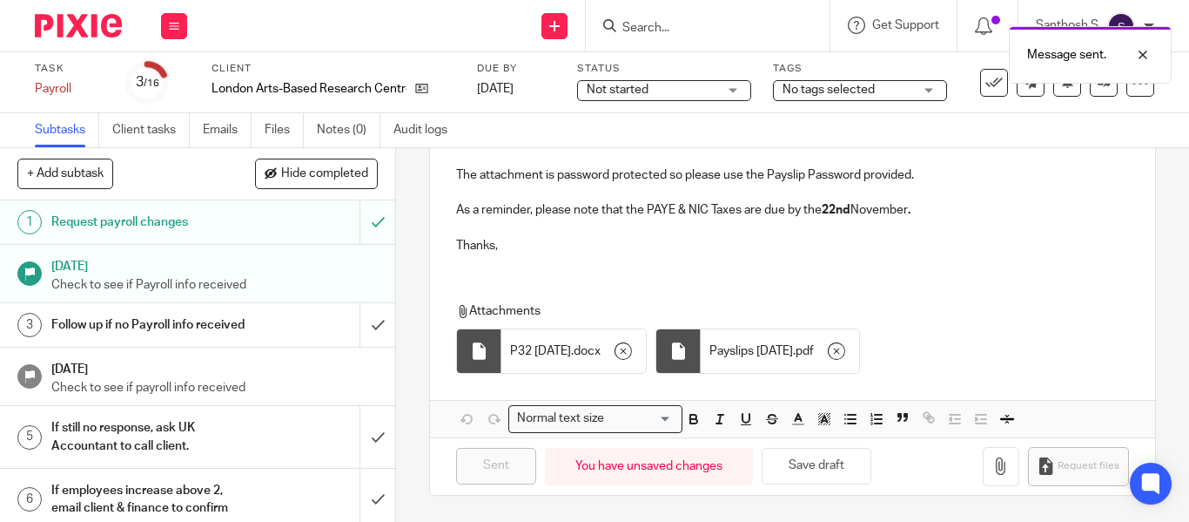
click at [681, 20] on div "Message sent." at bounding box center [883, 50] width 577 height 66
click at [665, 32] on div "Message sent." at bounding box center [883, 50] width 577 height 66
click at [657, 32] on div "Message sent." at bounding box center [883, 50] width 577 height 66
click at [654, 30] on input "Search" at bounding box center [699, 29] width 157 height 16
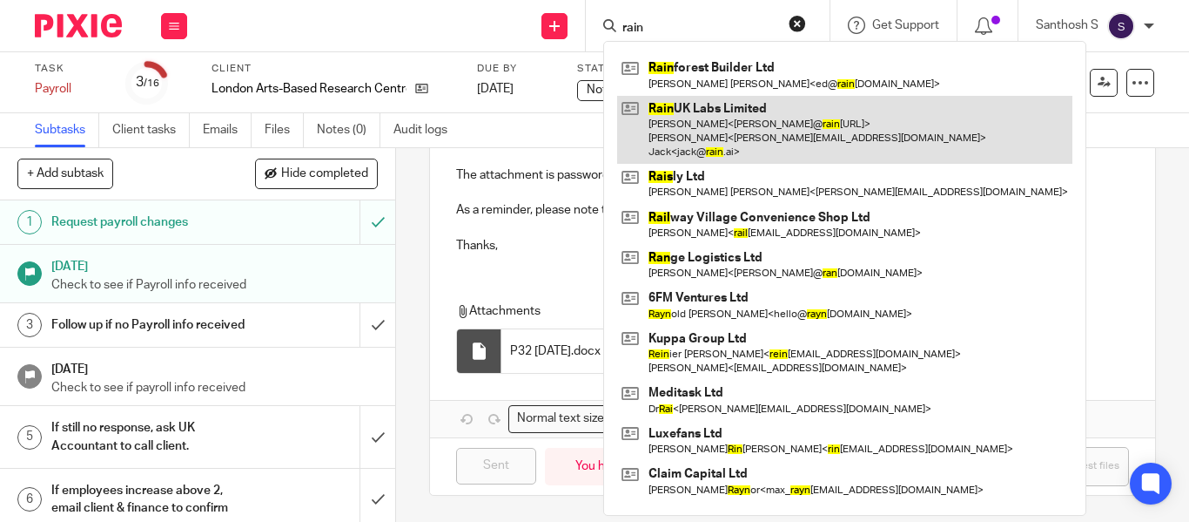
type input "rain"
click at [745, 119] on link at bounding box center [844, 130] width 455 height 69
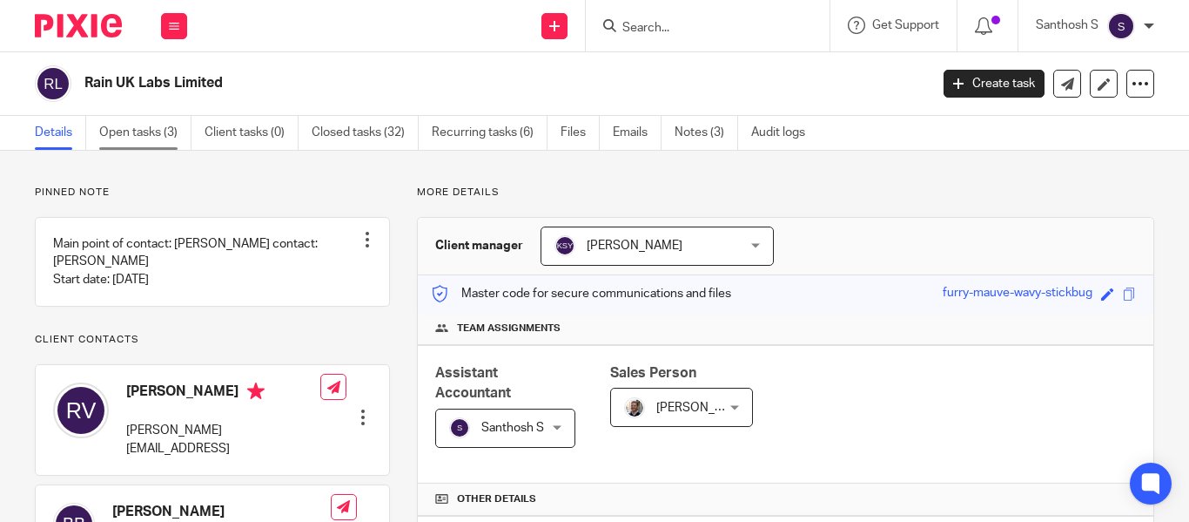
click at [158, 139] on link "Open tasks (3)" at bounding box center [145, 133] width 92 height 34
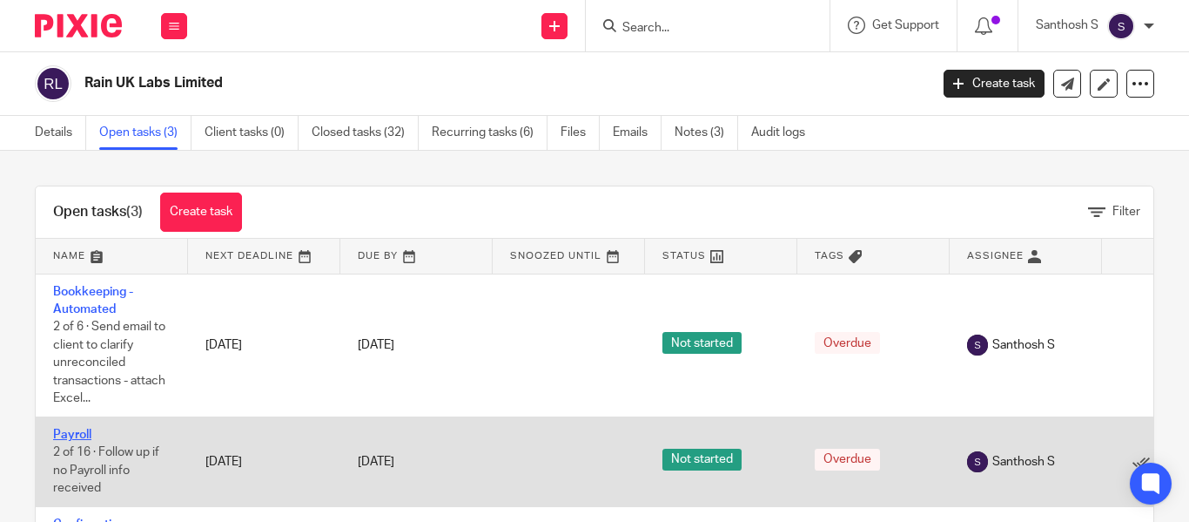
click at [82, 432] on link "Payroll" at bounding box center [72, 434] width 38 height 12
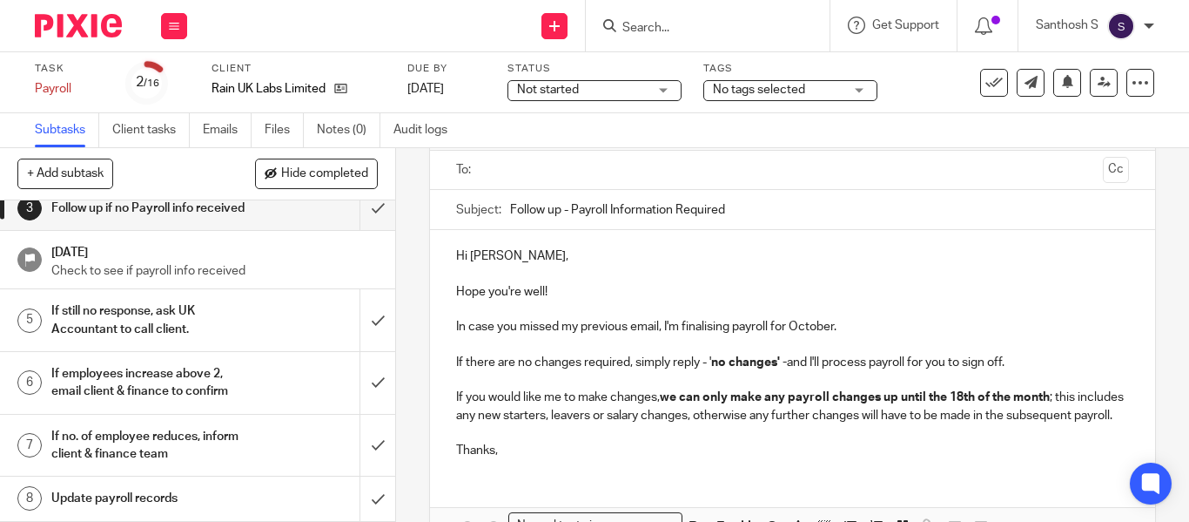
scroll to position [348, 0]
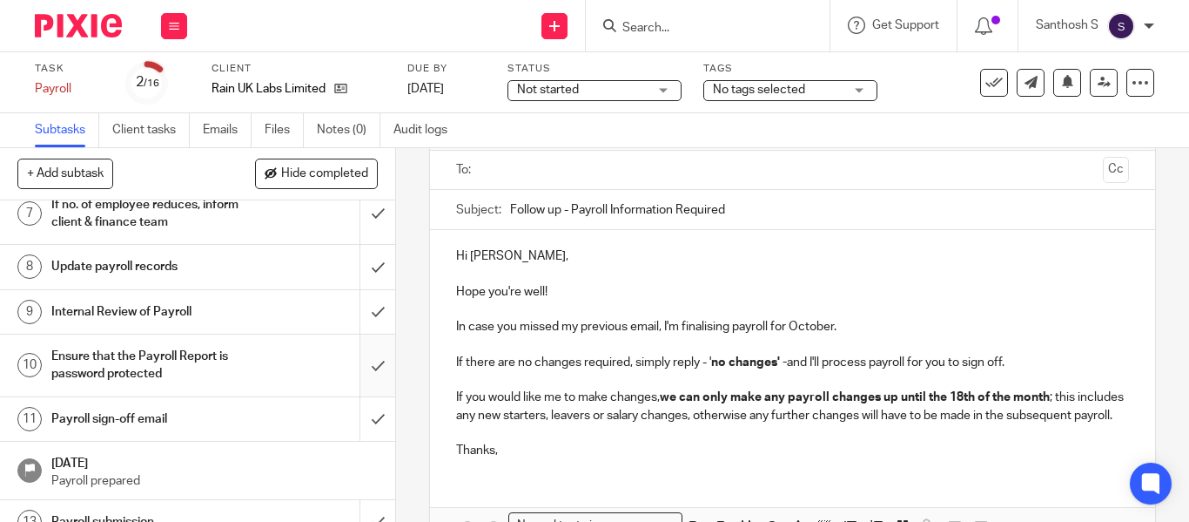
click at [365, 376] on input "submit" at bounding box center [197, 365] width 395 height 62
click at [249, 432] on div "Payroll sign-off email" at bounding box center [197, 419] width 292 height 26
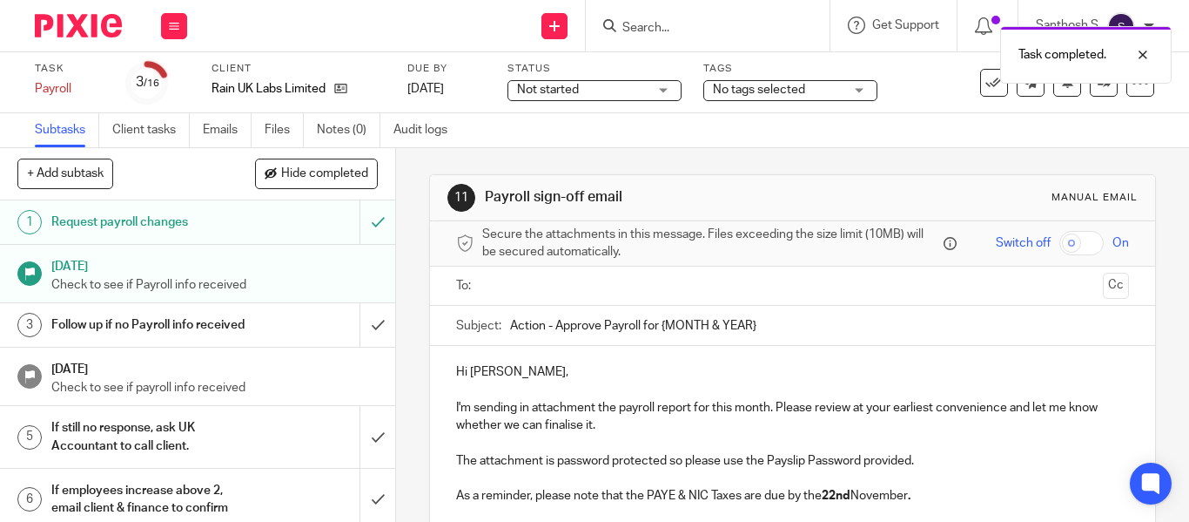
scroll to position [116, 0]
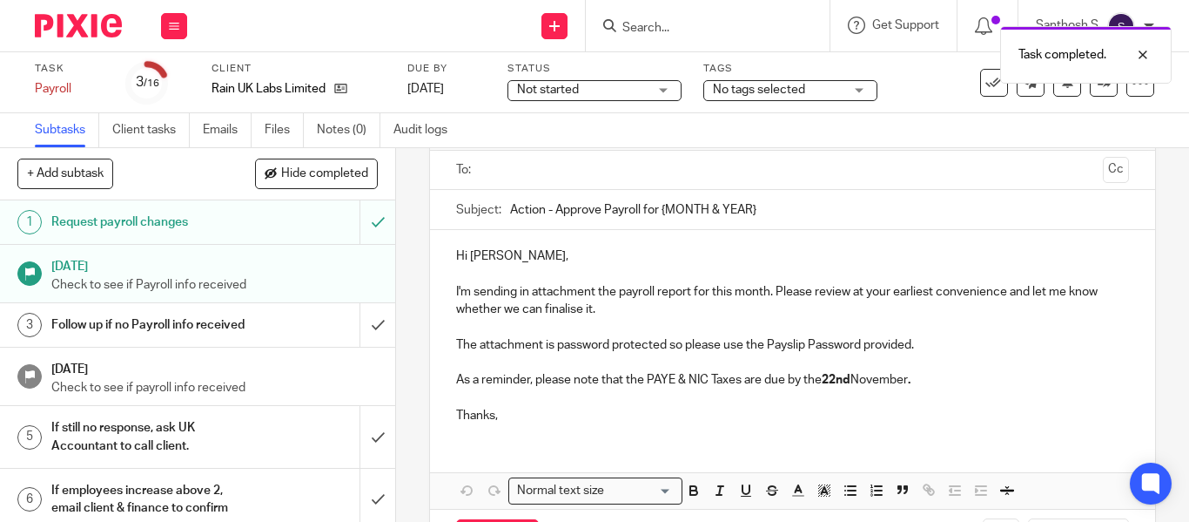
drag, startPoint x: 660, startPoint y: 218, endPoint x: 848, endPoint y: 183, distance: 191.3
click at [848, 183] on form "Secure the attachments in this message. Files exceeding the size limit (10MB) w…" at bounding box center [792, 335] width 725 height 461
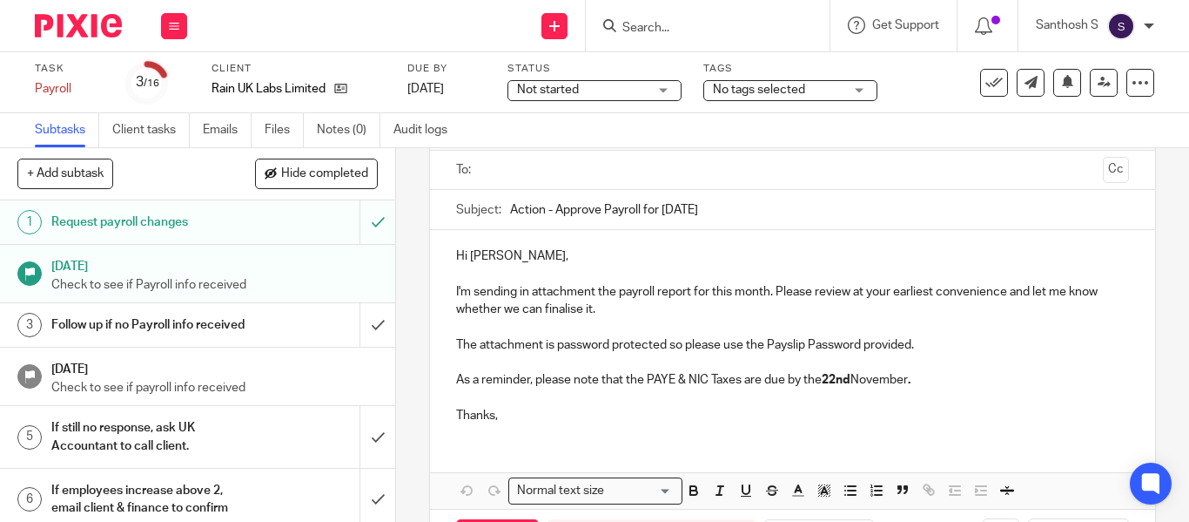
type input "Action - Approve Payroll for October 2025"
click at [778, 258] on p "Hi Rosalia," at bounding box center [792, 255] width 673 height 17
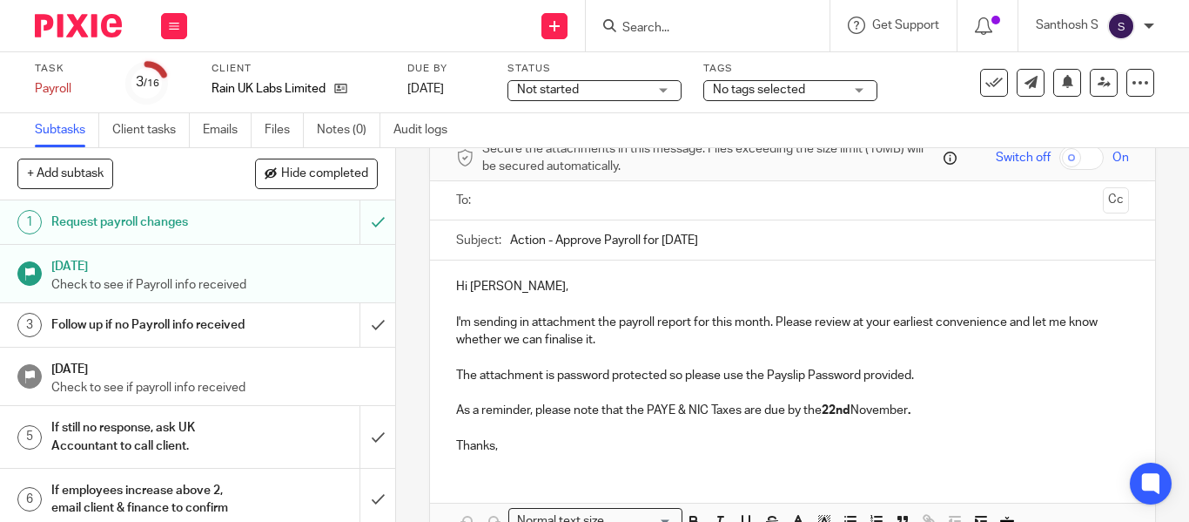
scroll to position [0, 0]
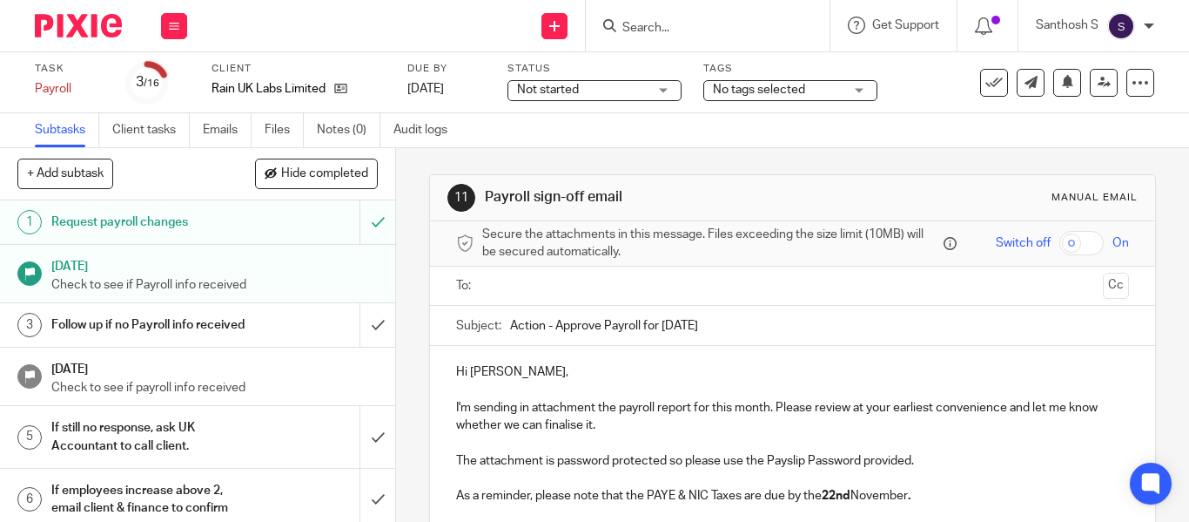
click at [631, 293] on input "text" at bounding box center [792, 286] width 607 height 20
type input "f"
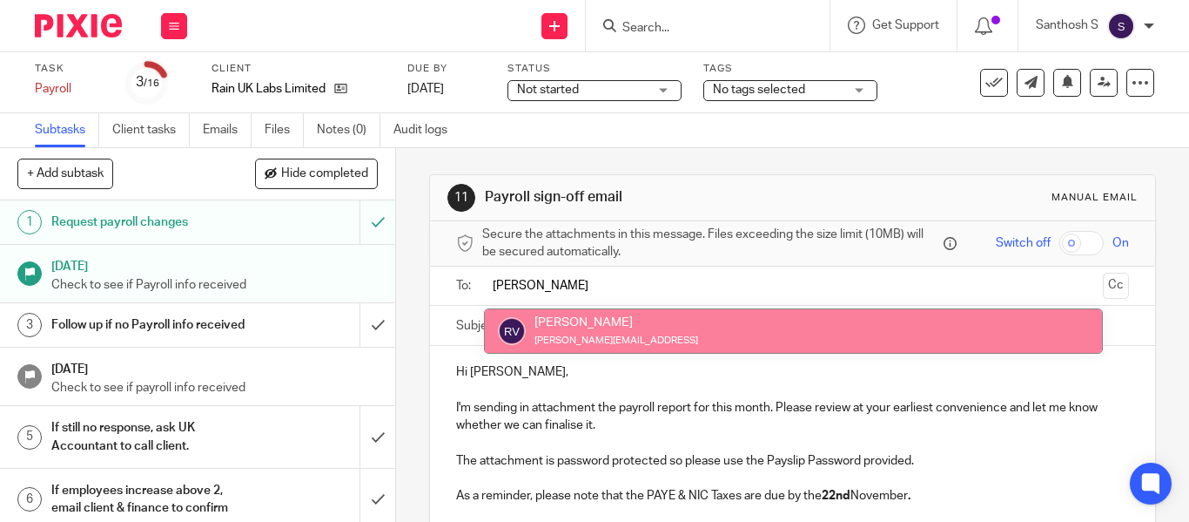
type input "rosa"
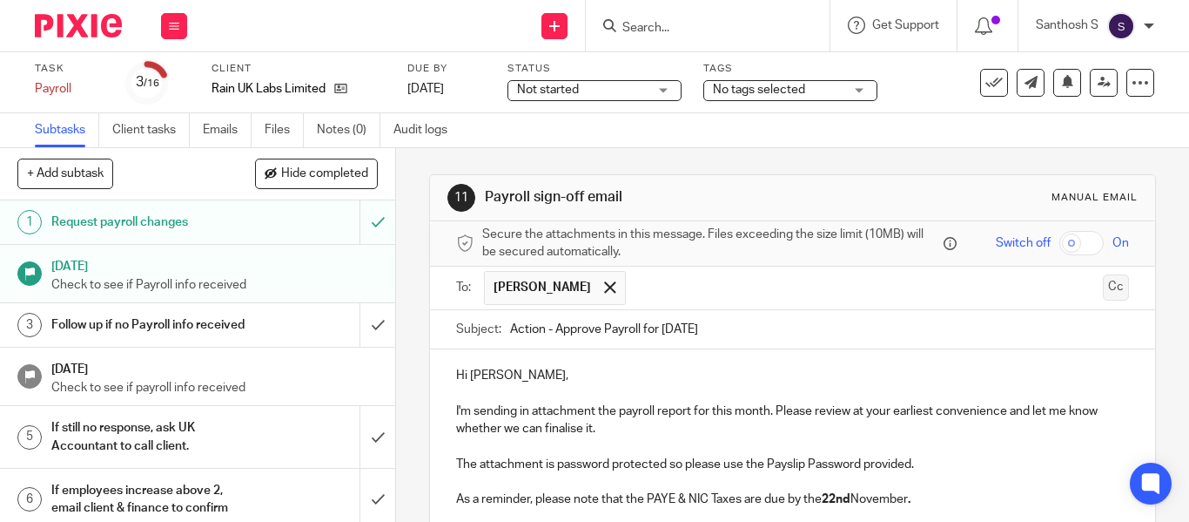
click at [1103, 293] on button "Cc" at bounding box center [1116, 287] width 26 height 26
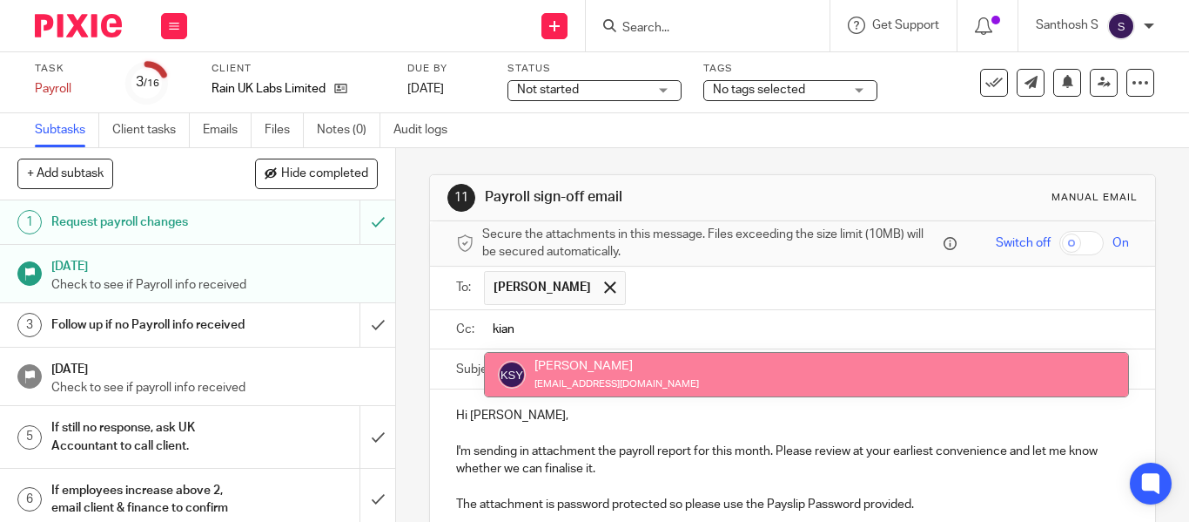
type input "kian"
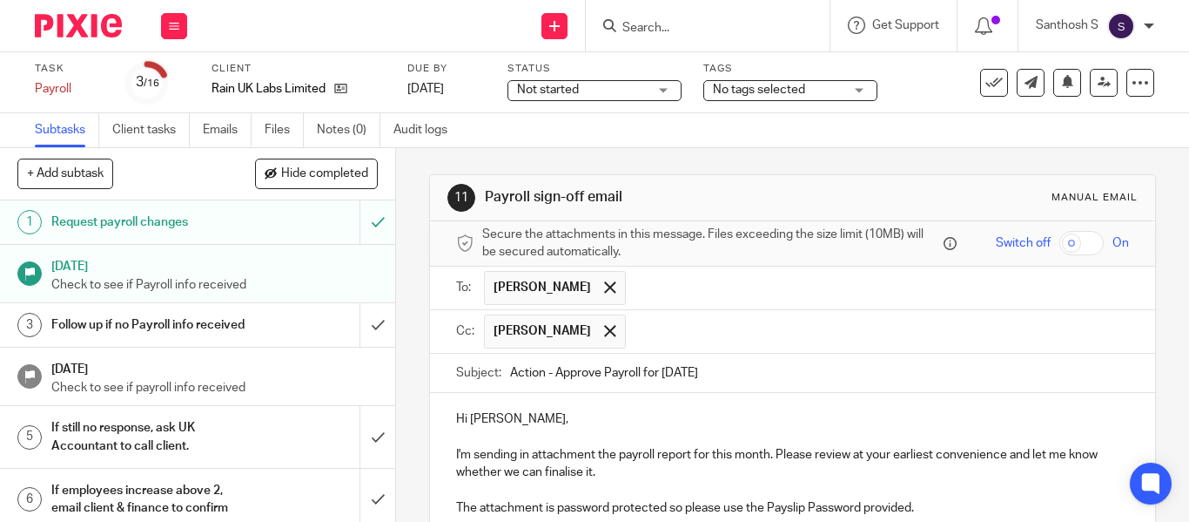
click at [719, 331] on input "text" at bounding box center [879, 331] width 488 height 34
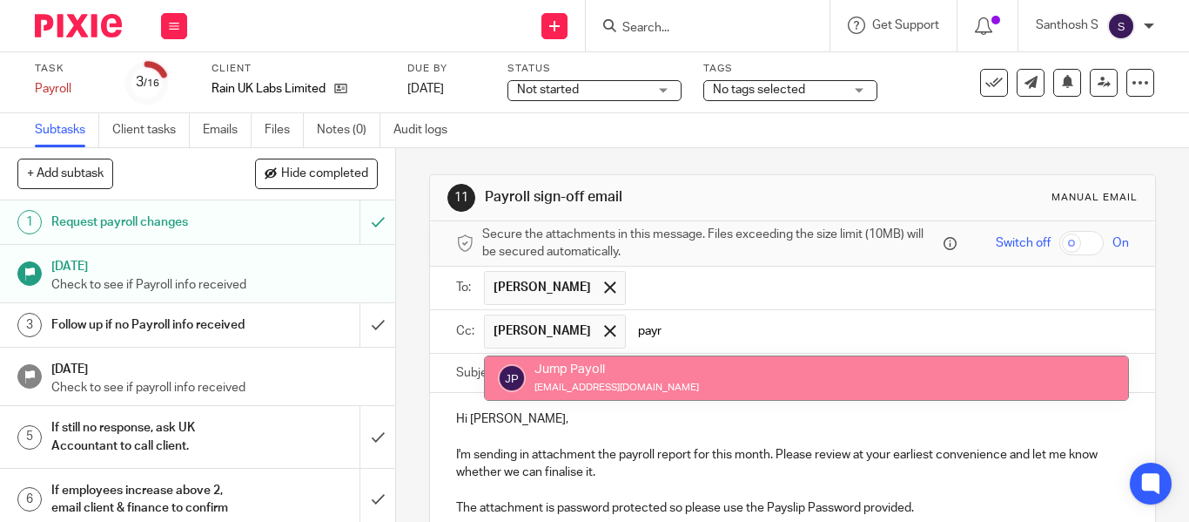
type input "payr"
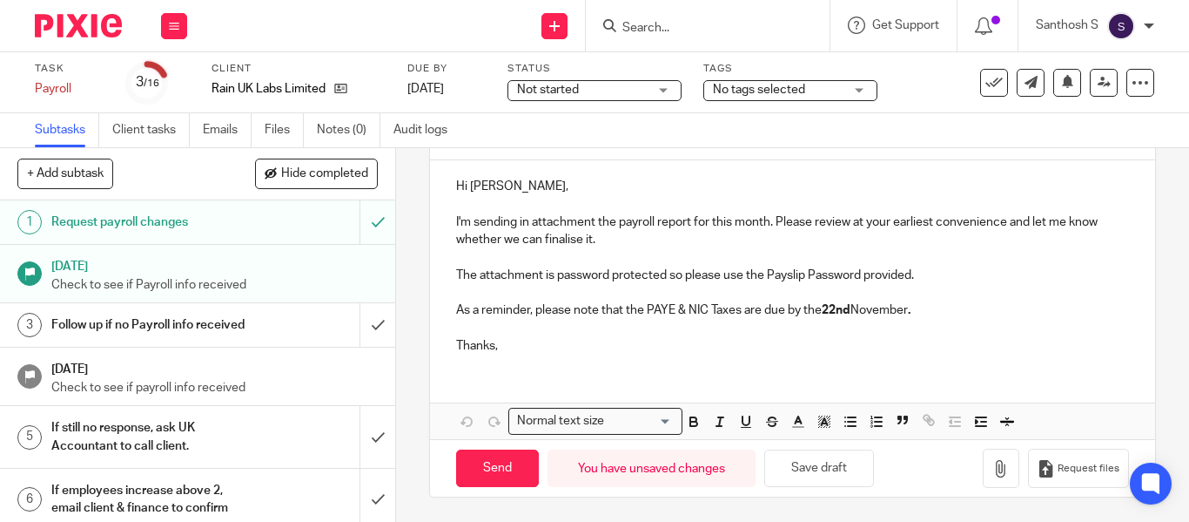
scroll to position [234, 0]
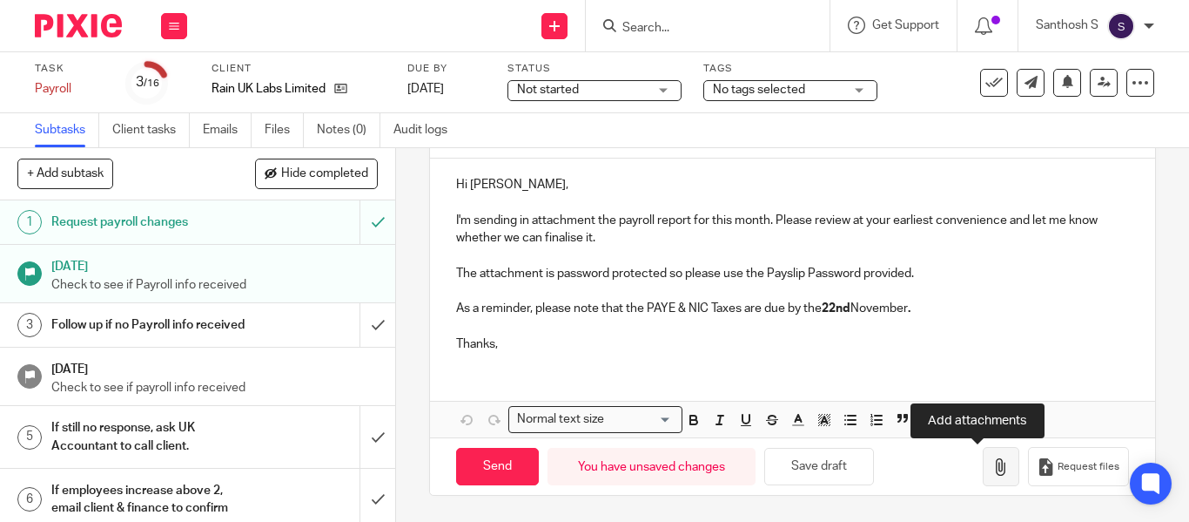
click at [983, 475] on button "button" at bounding box center [1001, 466] width 37 height 39
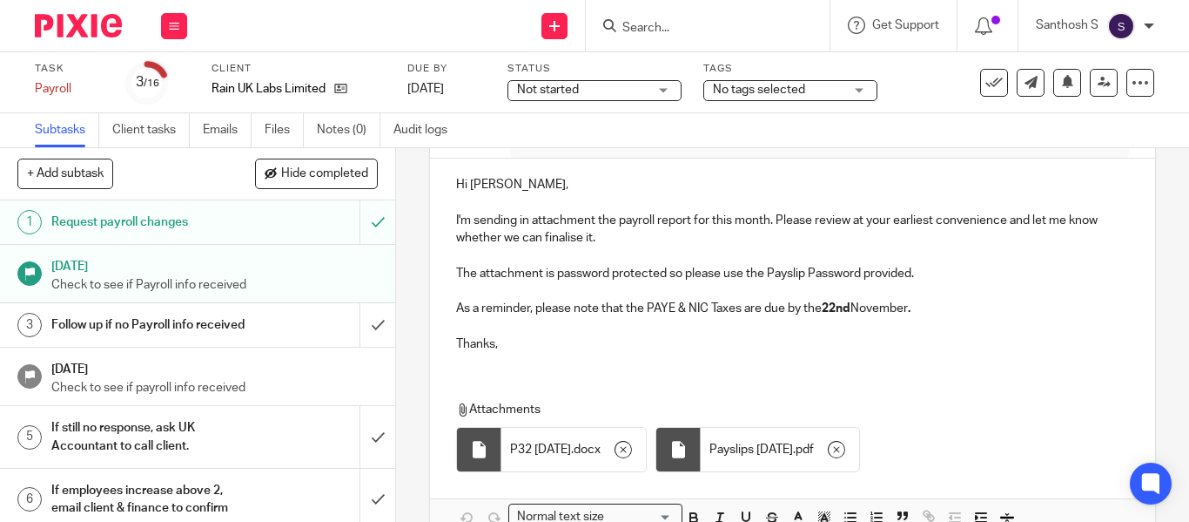
click at [679, 310] on p "As a reminder, please note that the PAYE & NIC Taxes are due by the 22nd Novemb…" at bounding box center [792, 308] width 673 height 17
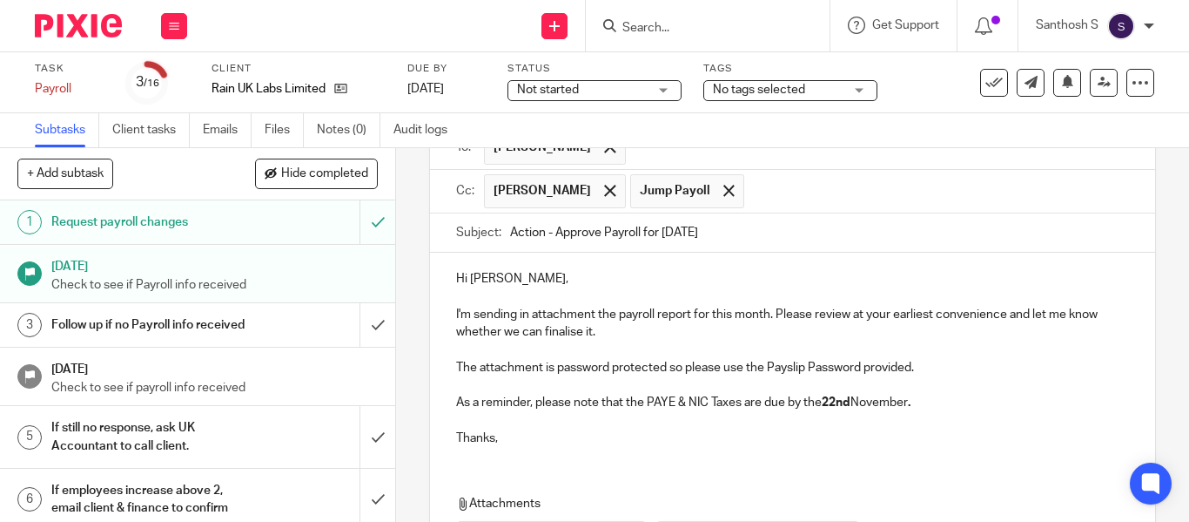
scroll to position [144, 0]
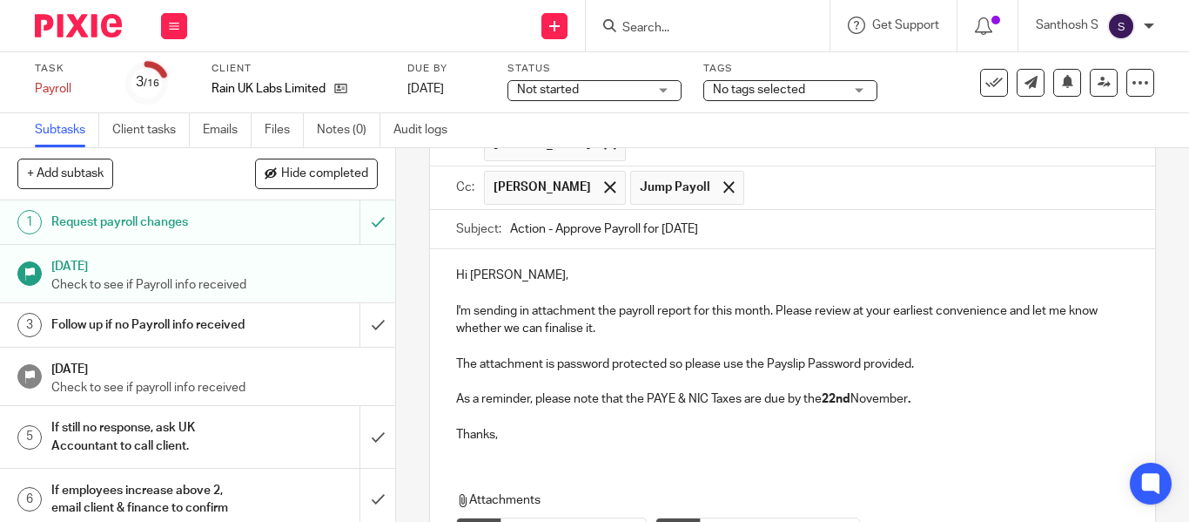
click at [700, 340] on p at bounding box center [792, 345] width 673 height 17
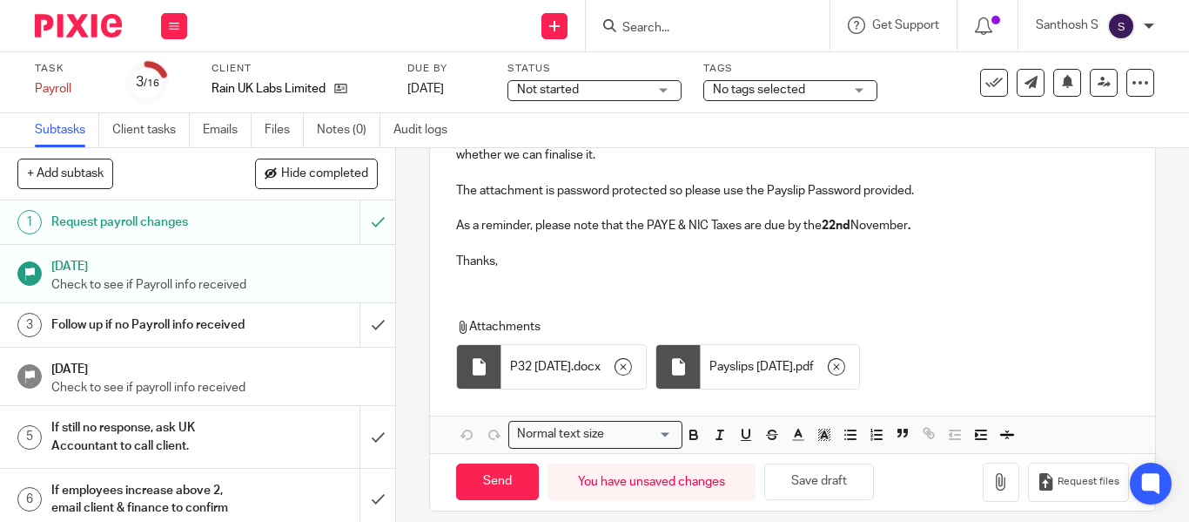
scroll to position [319, 0]
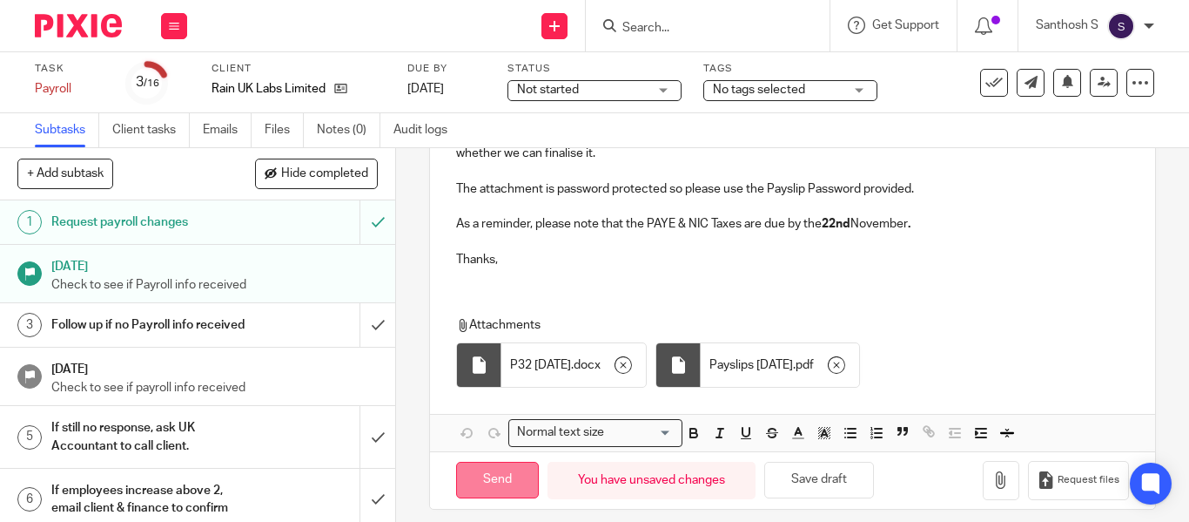
click at [476, 469] on input "Send" at bounding box center [497, 480] width 83 height 37
type input "Sent"
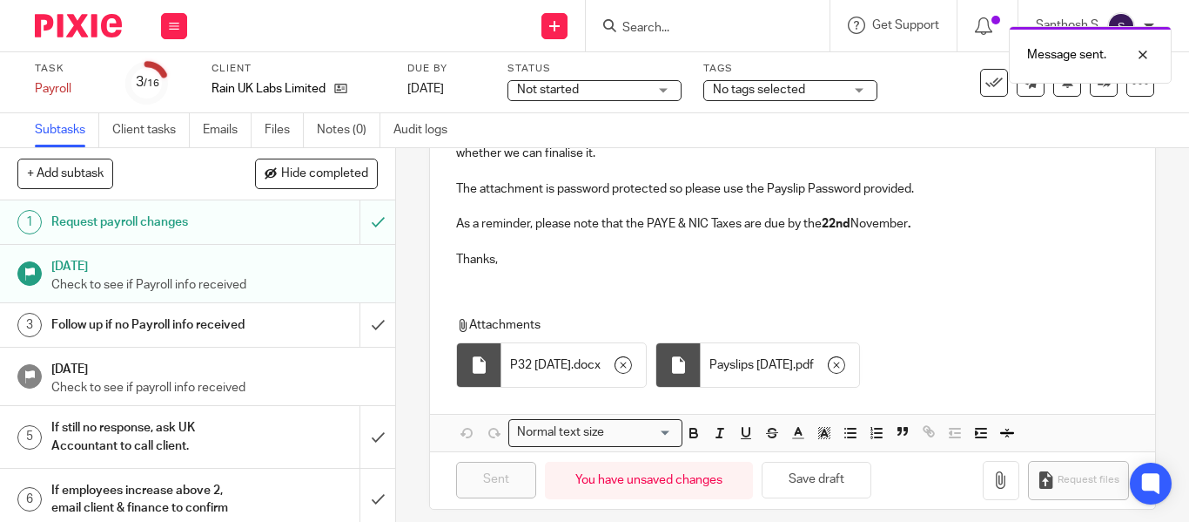
click at [666, 32] on div "Message sent." at bounding box center [883, 50] width 577 height 66
click at [640, 24] on div "Message sent." at bounding box center [883, 50] width 577 height 66
click at [664, 35] on input "Search" at bounding box center [699, 29] width 157 height 16
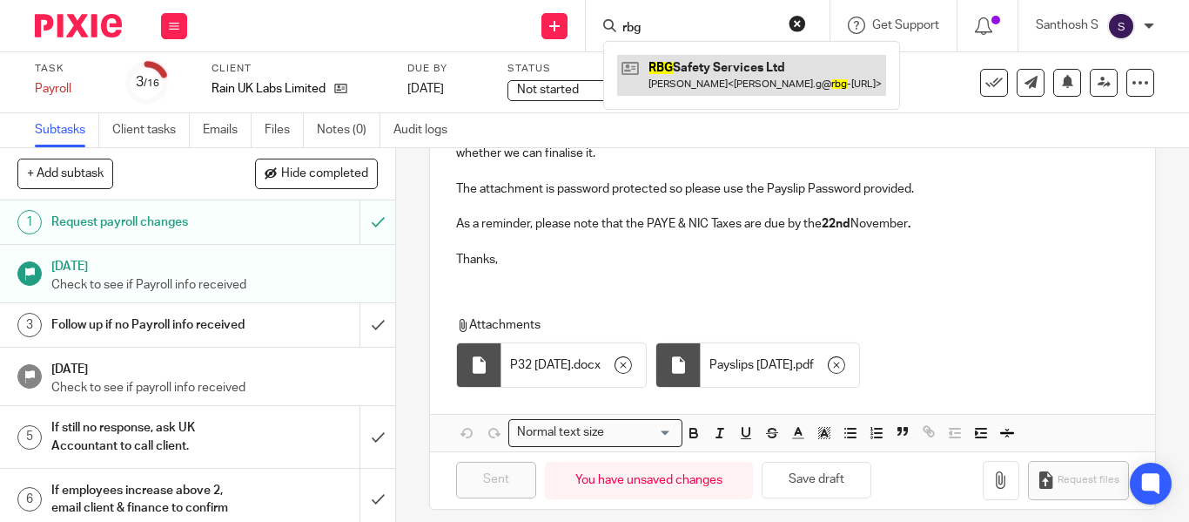
type input "rbg"
click at [703, 58] on link at bounding box center [751, 75] width 269 height 40
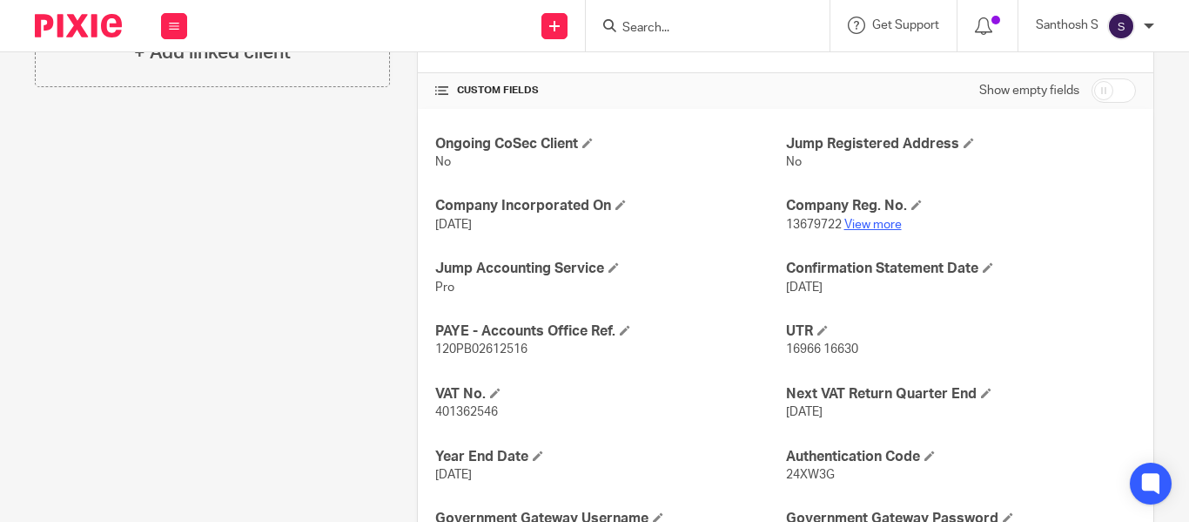
click at [878, 224] on link "View more" at bounding box center [873, 225] width 57 height 12
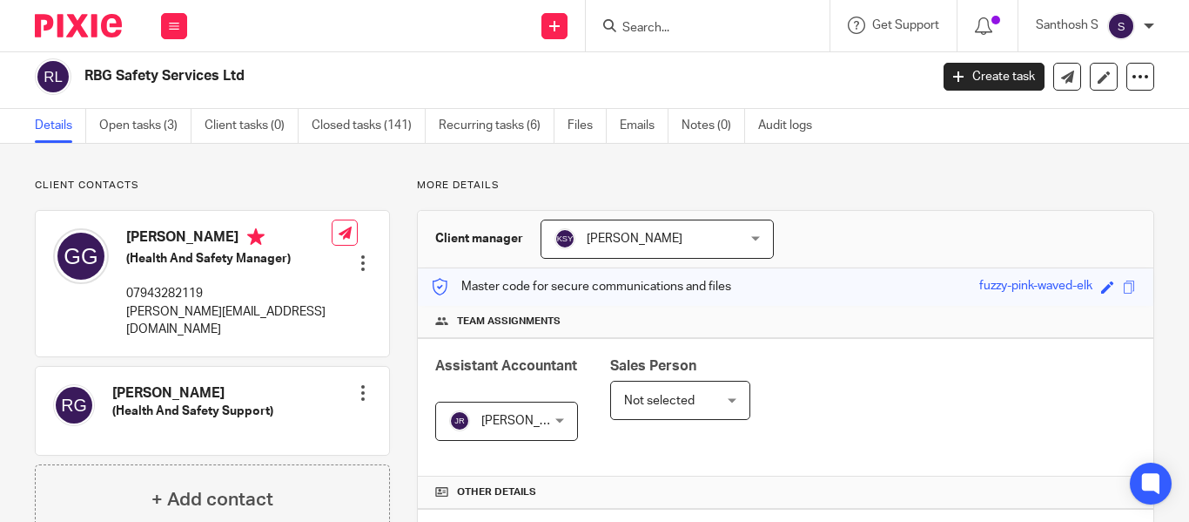
scroll to position [0, 0]
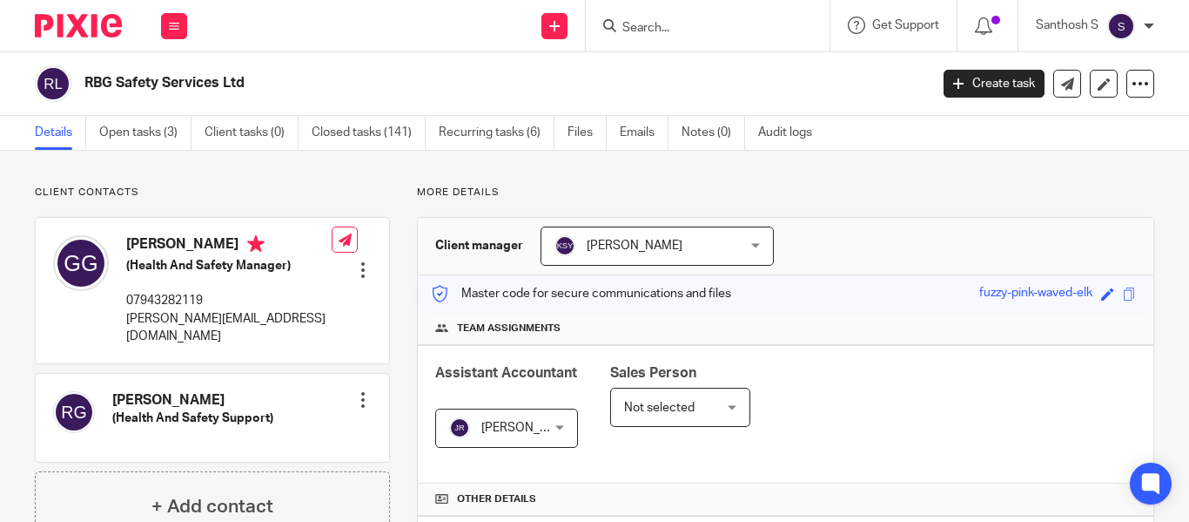
click at [641, 30] on input "Search" at bounding box center [699, 29] width 157 height 16
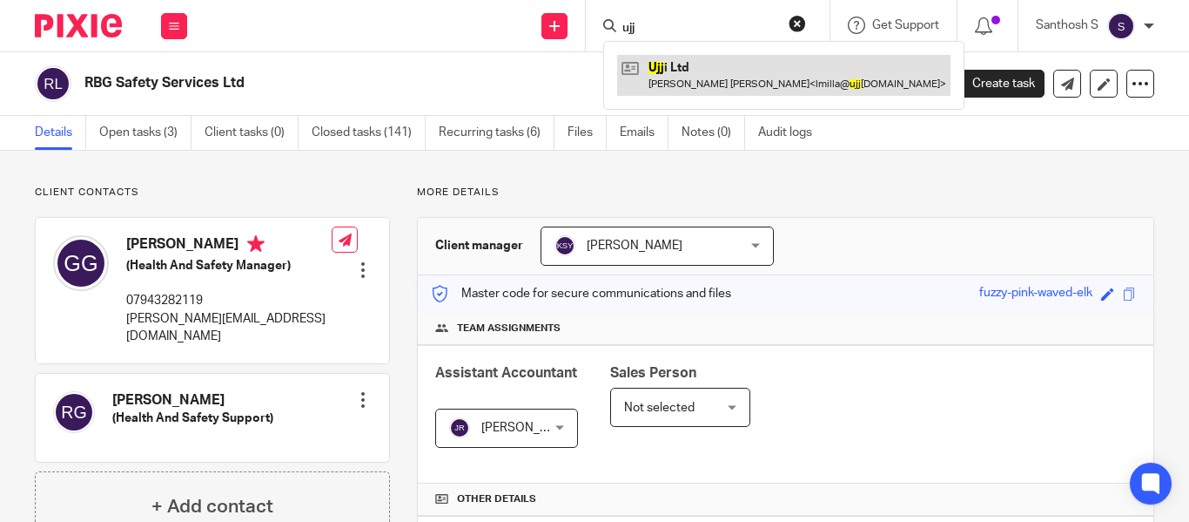
type input "ujj"
click at [678, 79] on link at bounding box center [784, 75] width 334 height 40
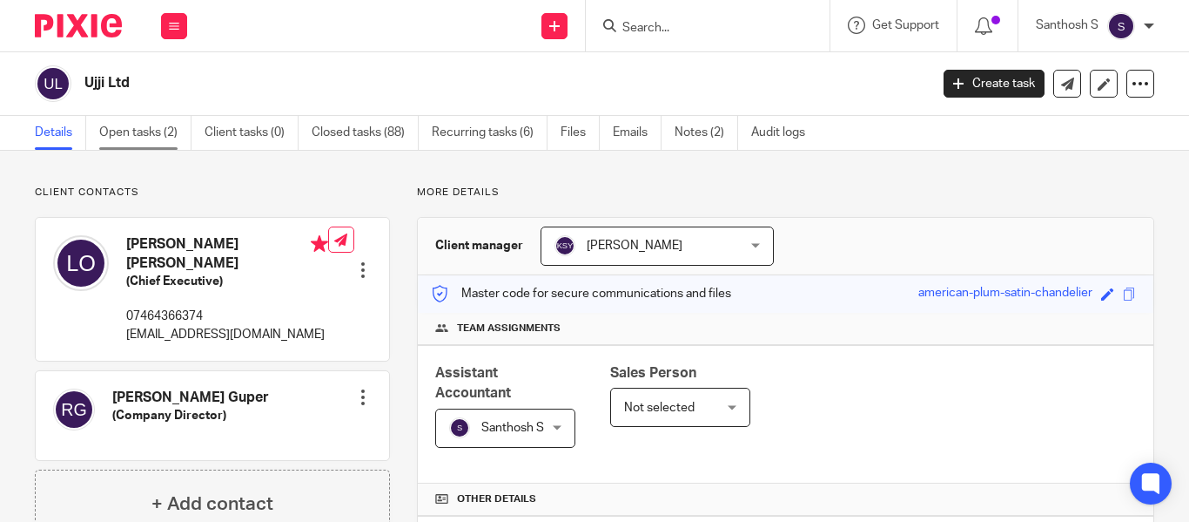
click at [185, 125] on link "Open tasks (2)" at bounding box center [145, 133] width 92 height 34
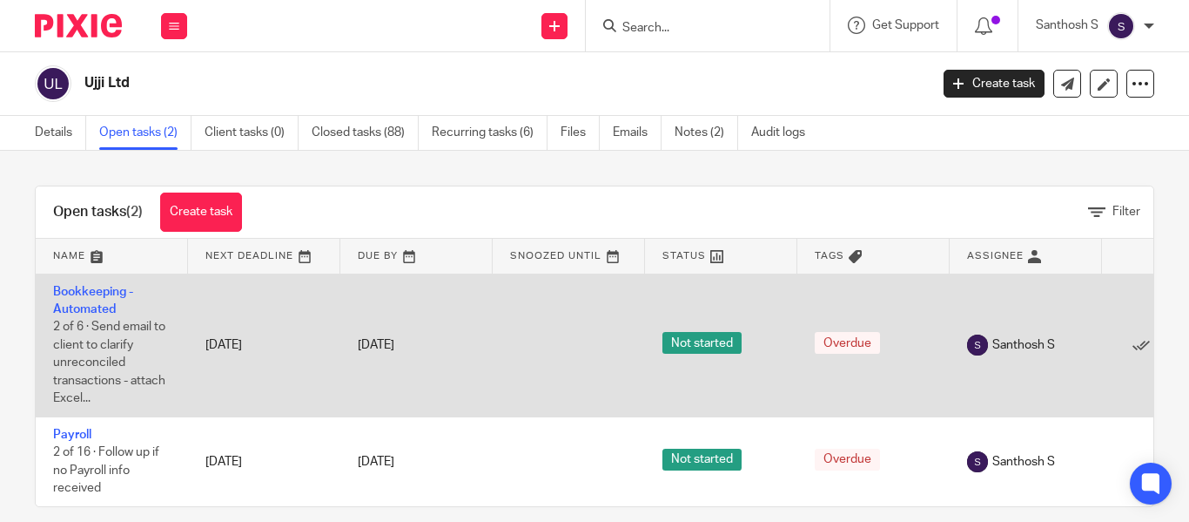
scroll to position [33, 0]
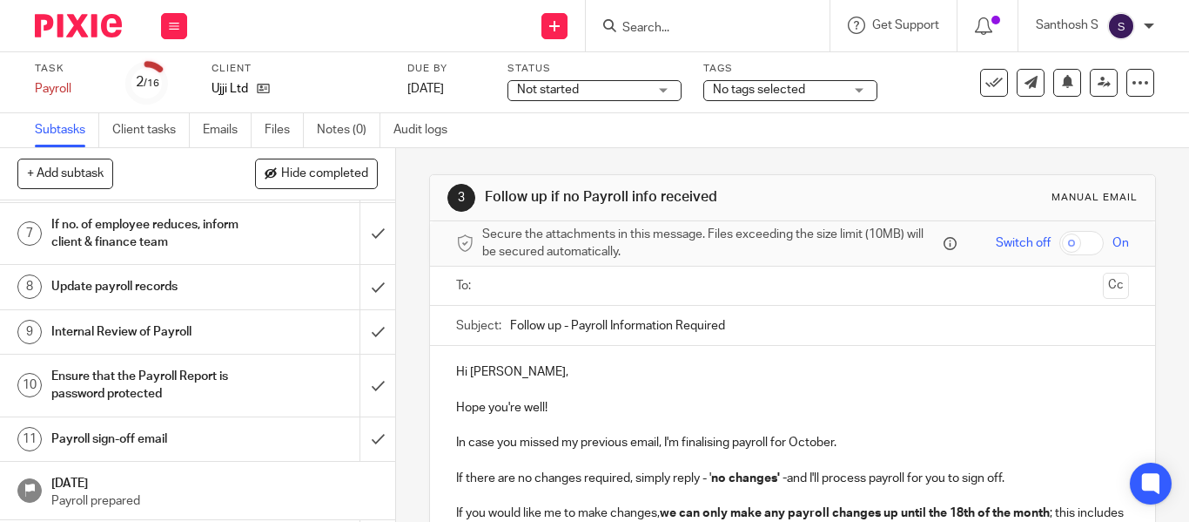
scroll to position [332, 0]
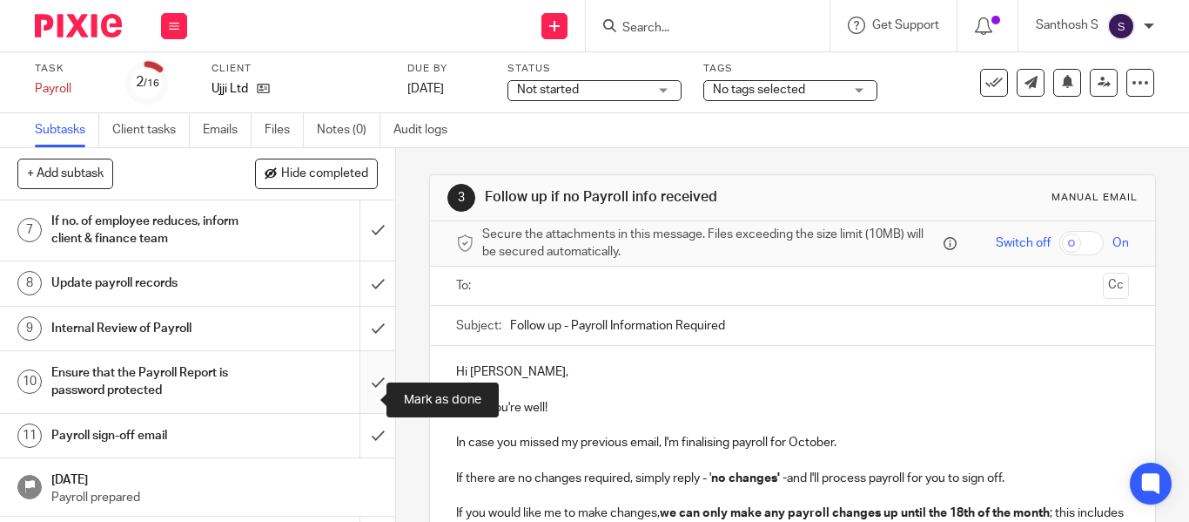
click at [361, 402] on input "submit" at bounding box center [197, 382] width 395 height 62
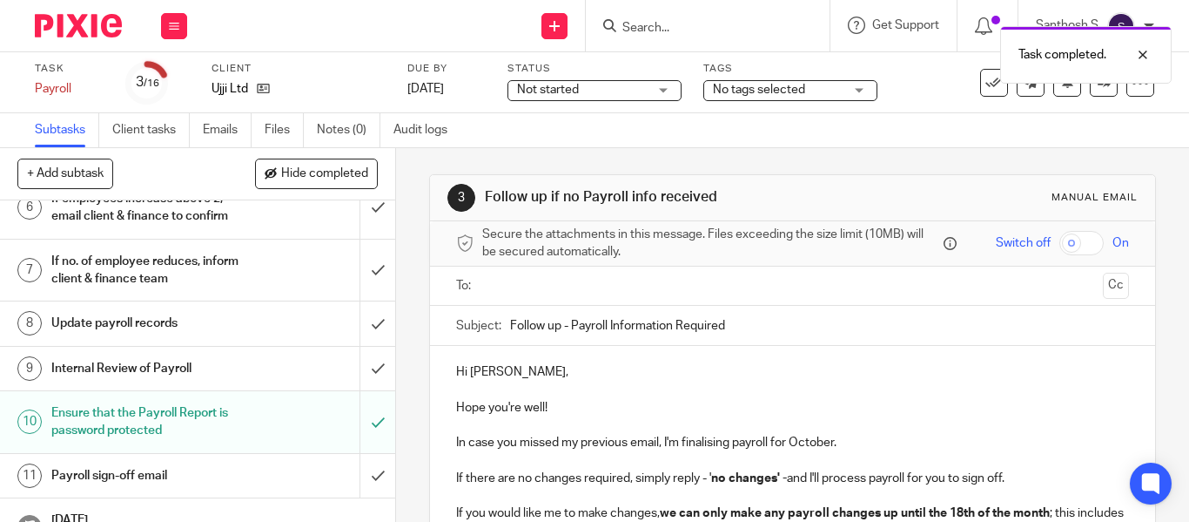
scroll to position [293, 0]
click at [289, 473] on link "11 Payroll sign-off email" at bounding box center [180, 475] width 360 height 44
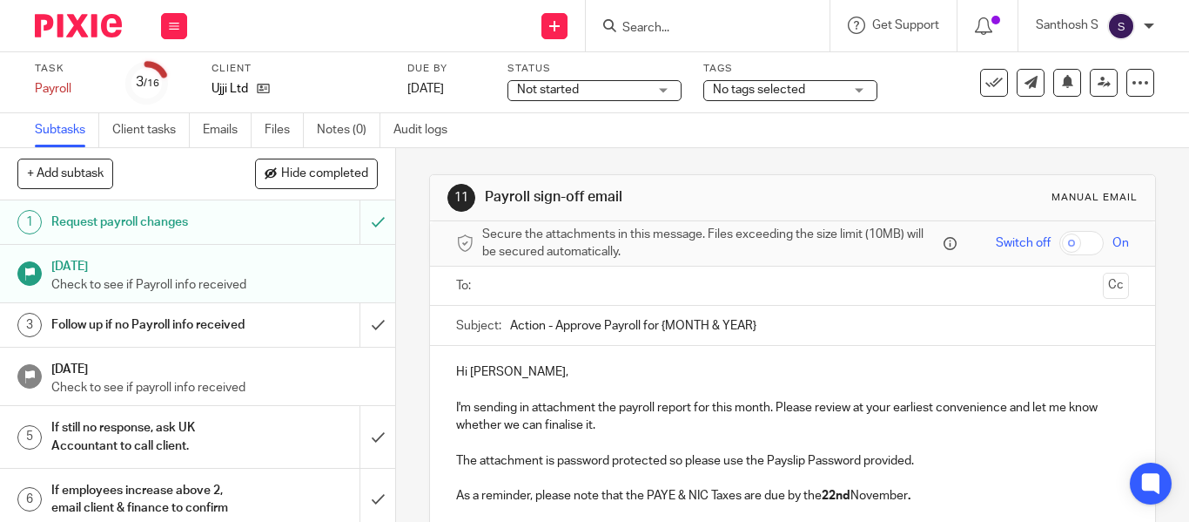
drag, startPoint x: 670, startPoint y: 319, endPoint x: 822, endPoint y: 324, distance: 151.6
click at [822, 324] on input "Action - Approve Payroll for {MONTH & YEAR}" at bounding box center [819, 325] width 619 height 39
type input "Action - Approve Payroll for [DATE]"
click at [630, 375] on p "Hi [PERSON_NAME]," at bounding box center [792, 371] width 673 height 17
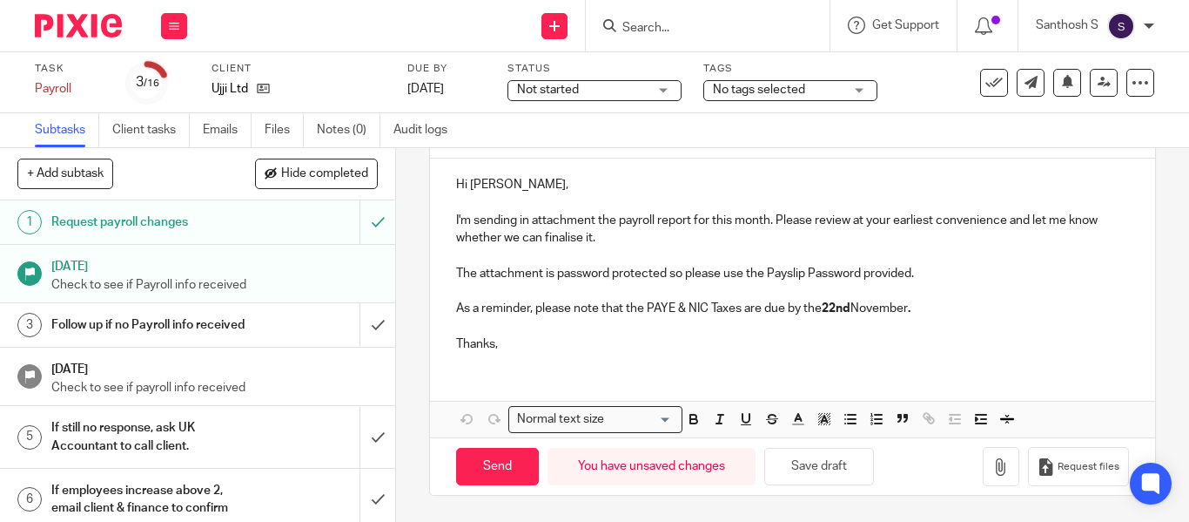
scroll to position [71, 0]
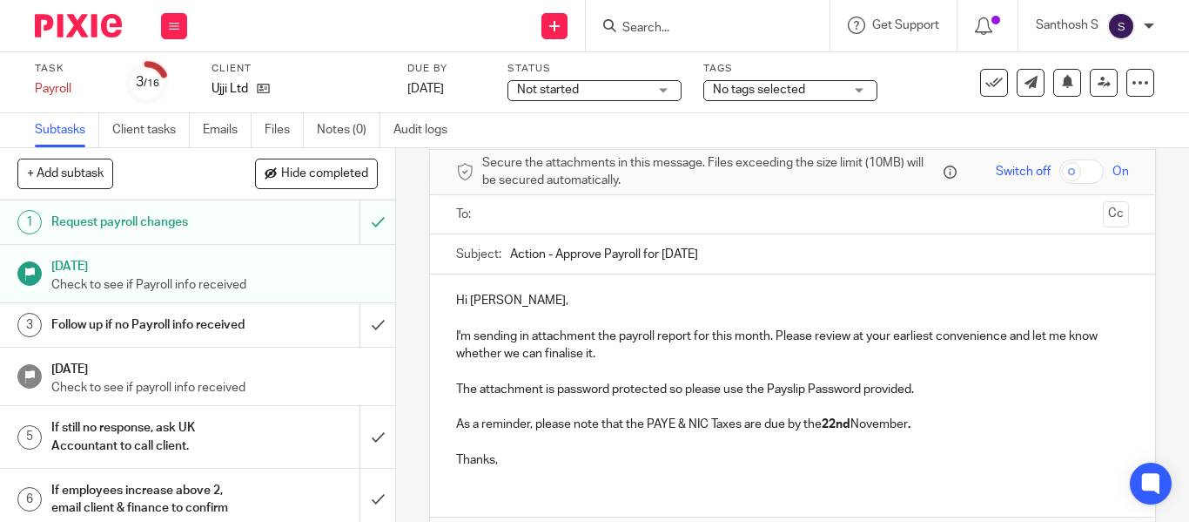
click at [625, 215] on input "text" at bounding box center [792, 215] width 607 height 20
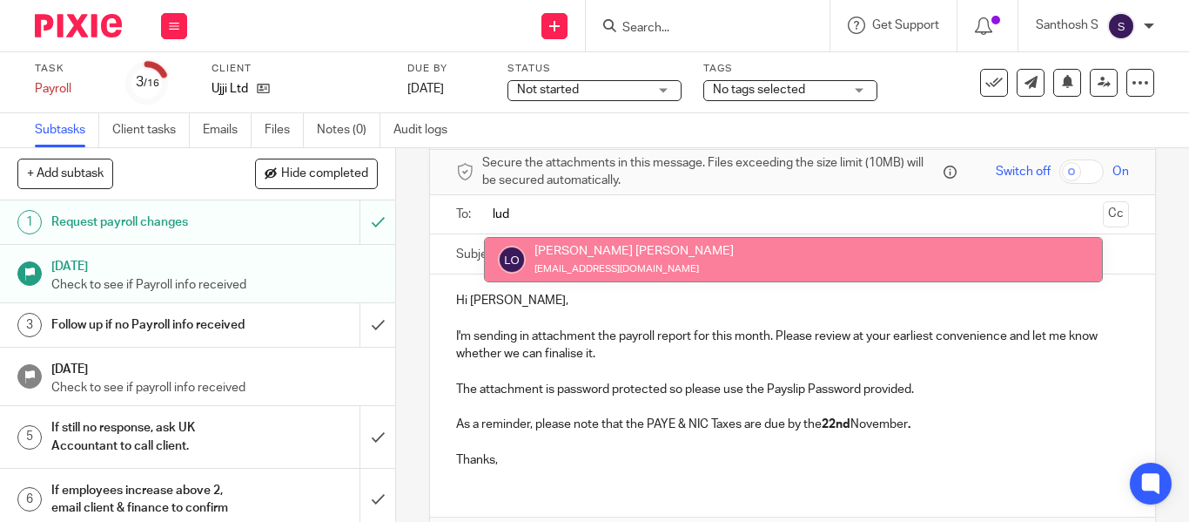
type input "lud"
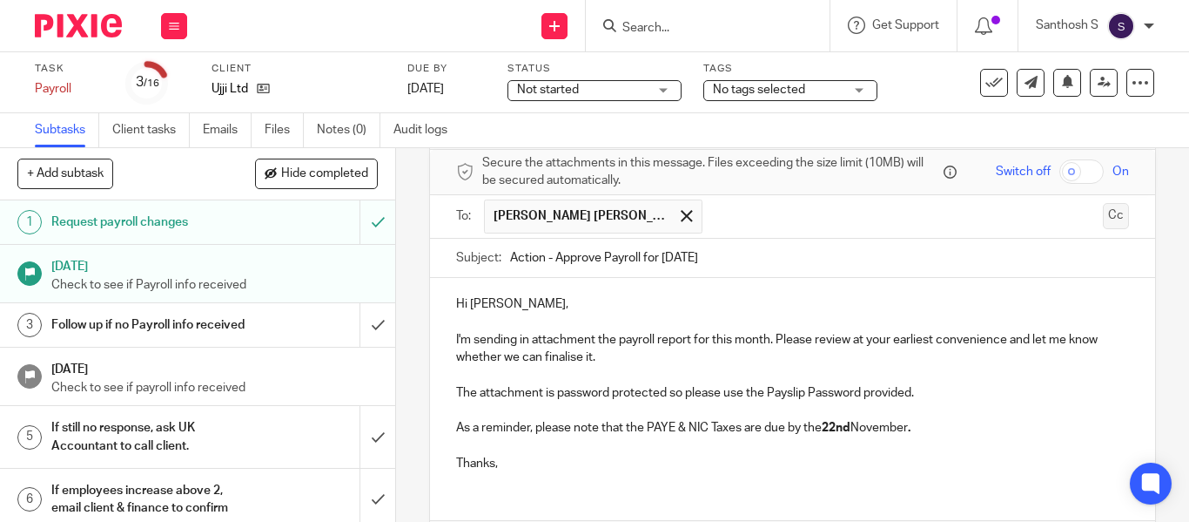
click at [1103, 214] on button "Cc" at bounding box center [1116, 216] width 26 height 26
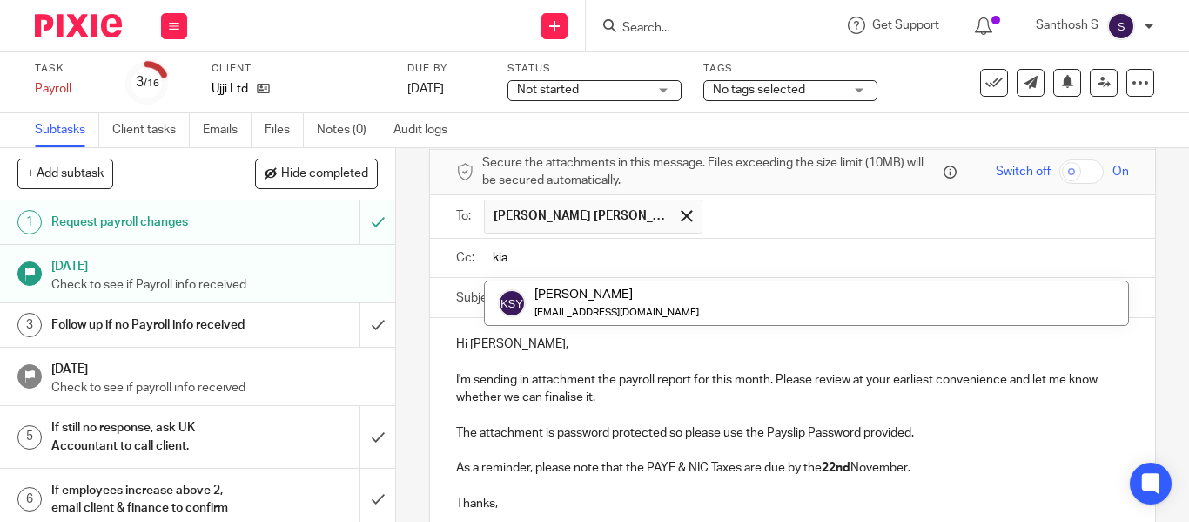
type input "kia"
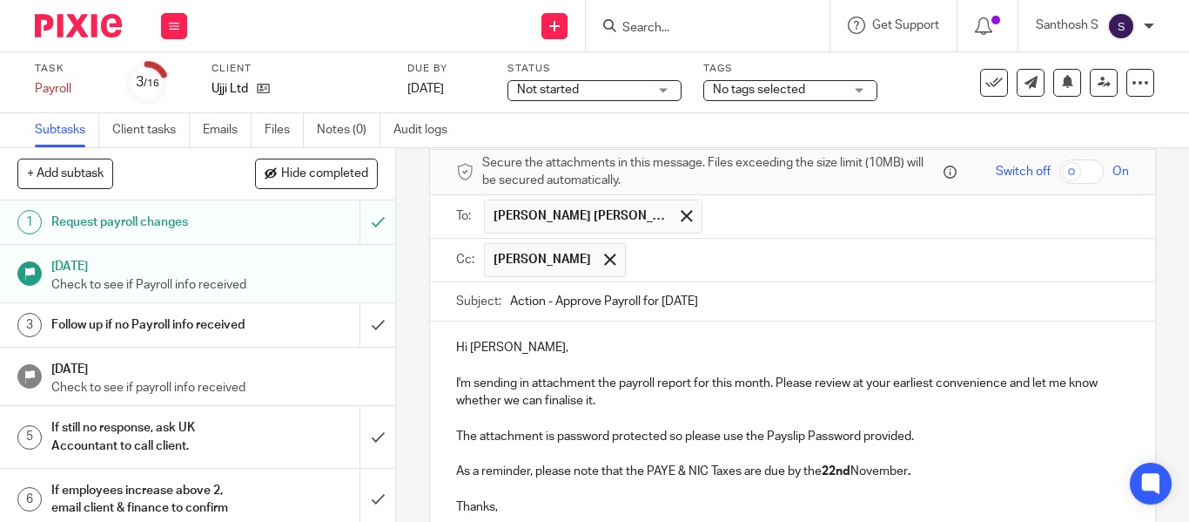
click at [682, 259] on input "text" at bounding box center [879, 260] width 488 height 34
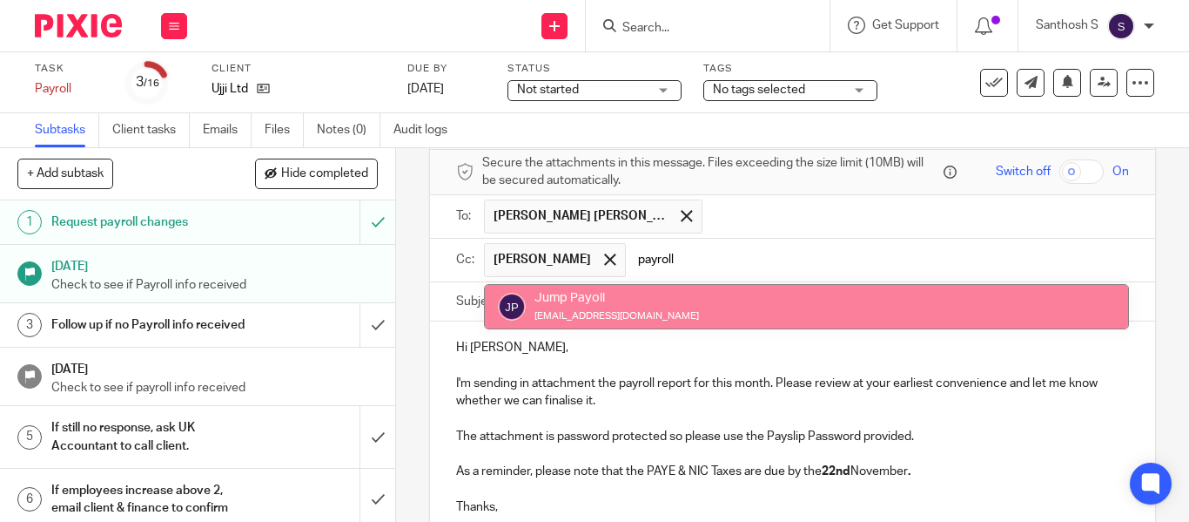
type input "payroll"
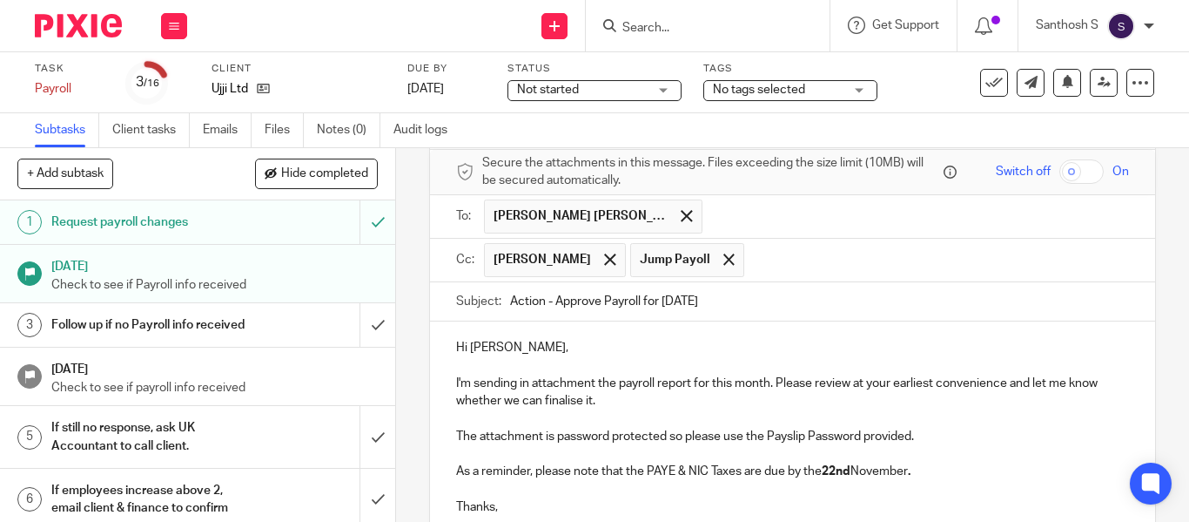
click at [839, 259] on input "text" at bounding box center [937, 260] width 369 height 34
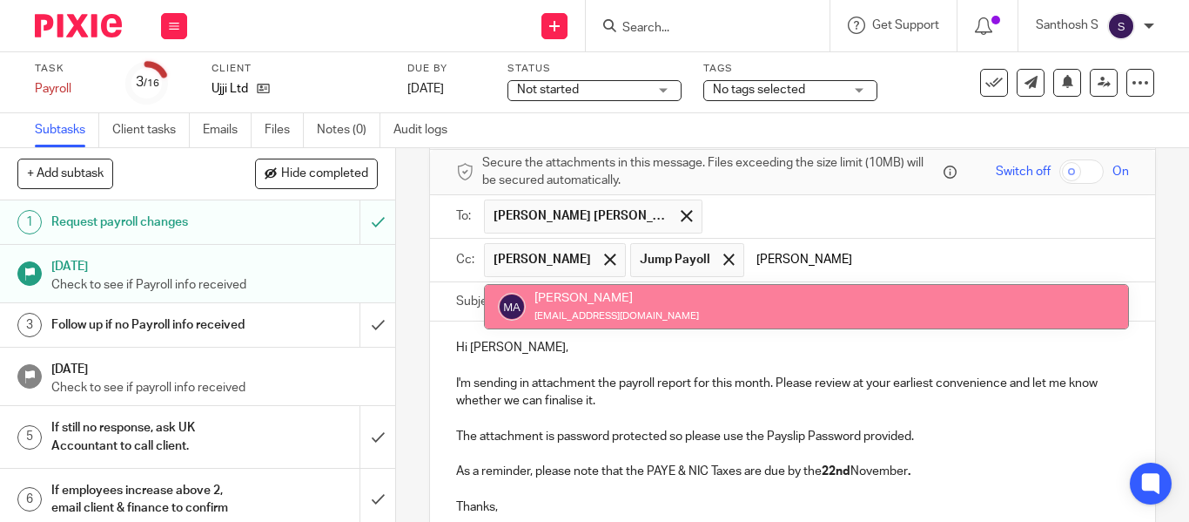
type input "[PERSON_NAME]"
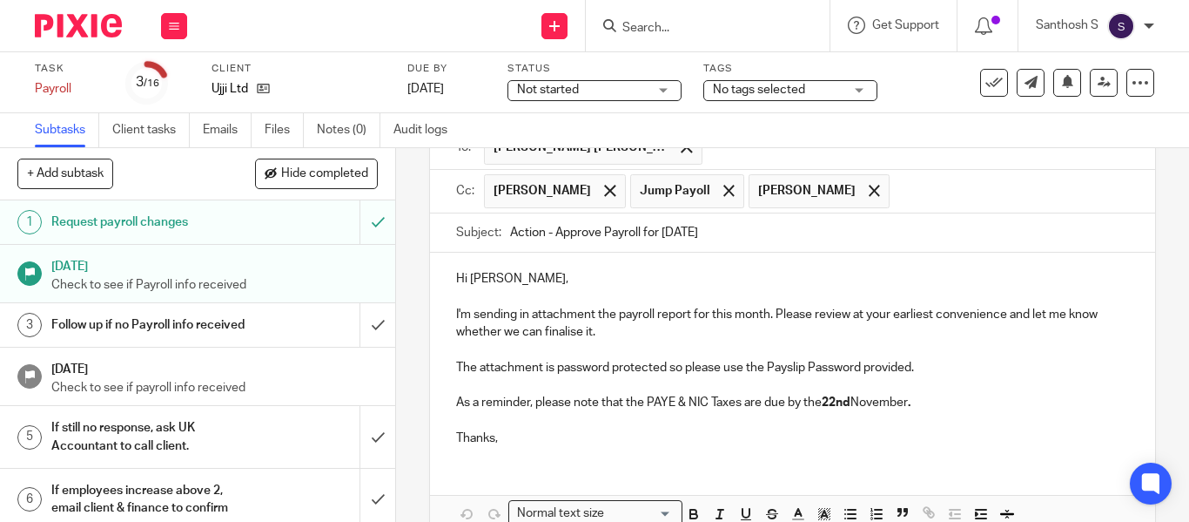
scroll to position [234, 0]
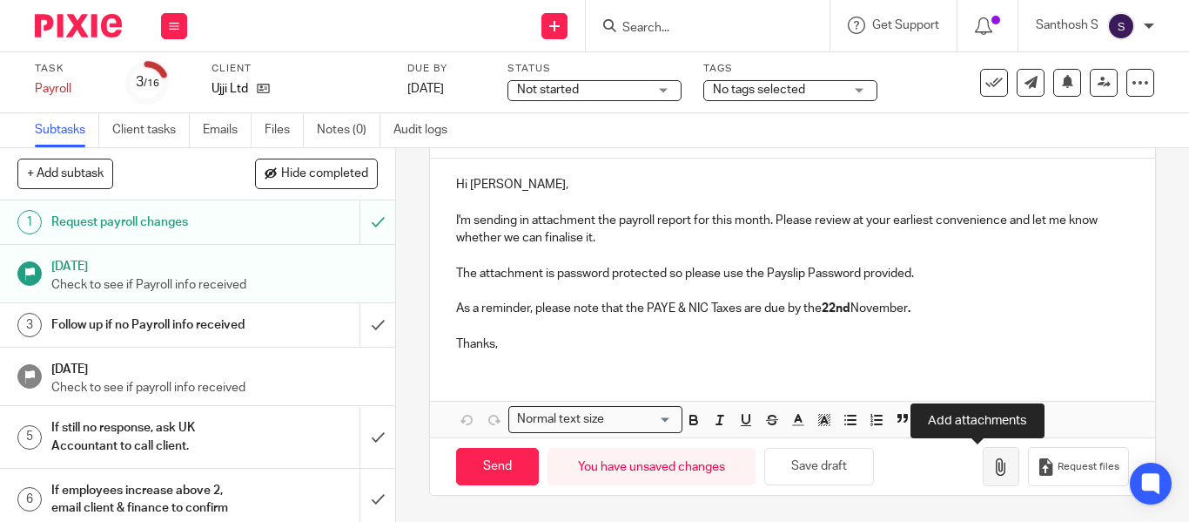
click at [987, 463] on button "button" at bounding box center [1001, 466] width 37 height 39
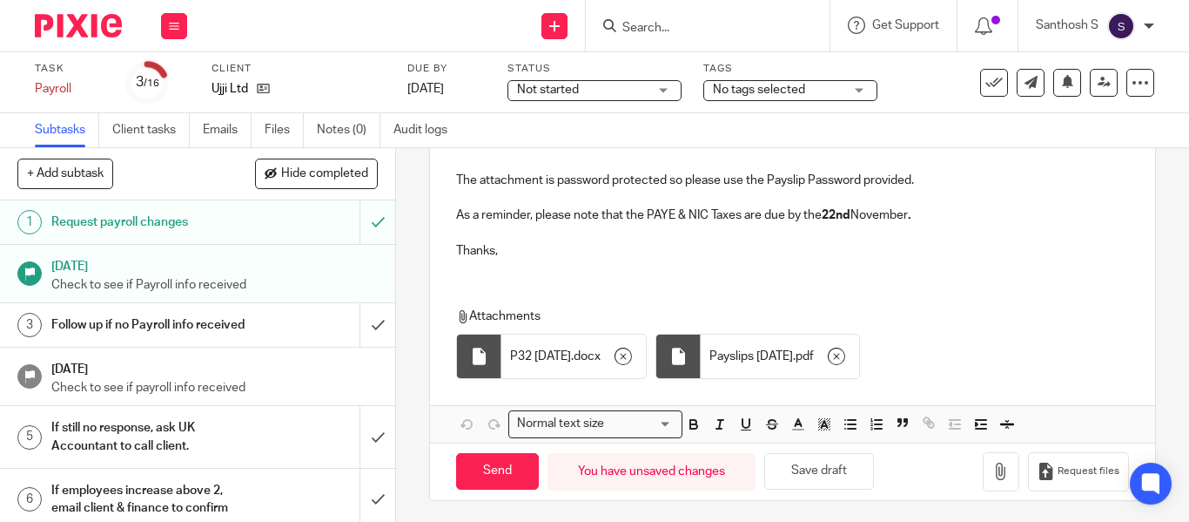
scroll to position [333, 0]
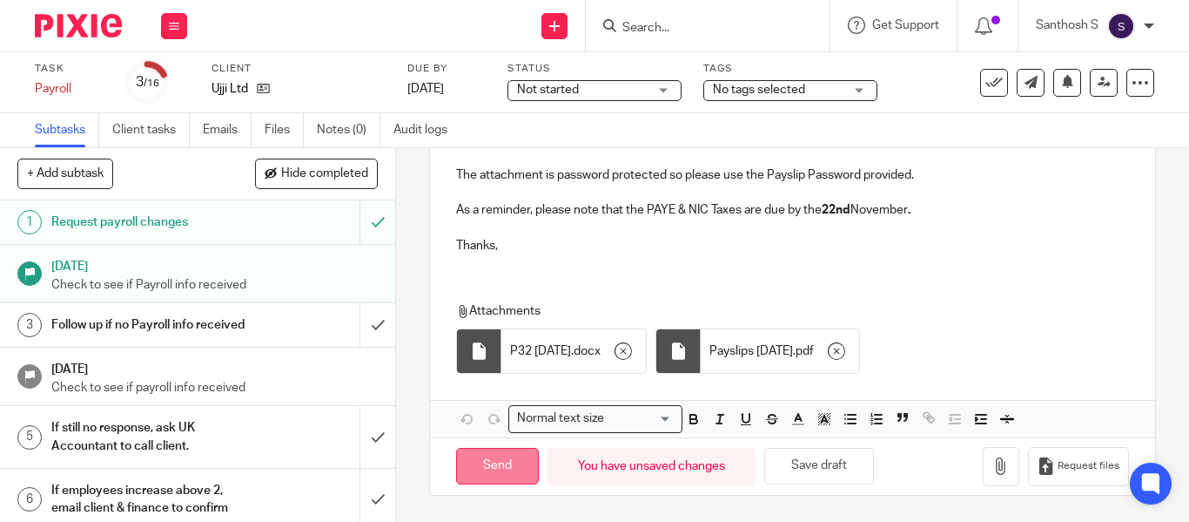
click at [495, 475] on input "Send" at bounding box center [497, 466] width 83 height 37
type input "Sent"
